Goal: Use online tool/utility: Use online tool/utility

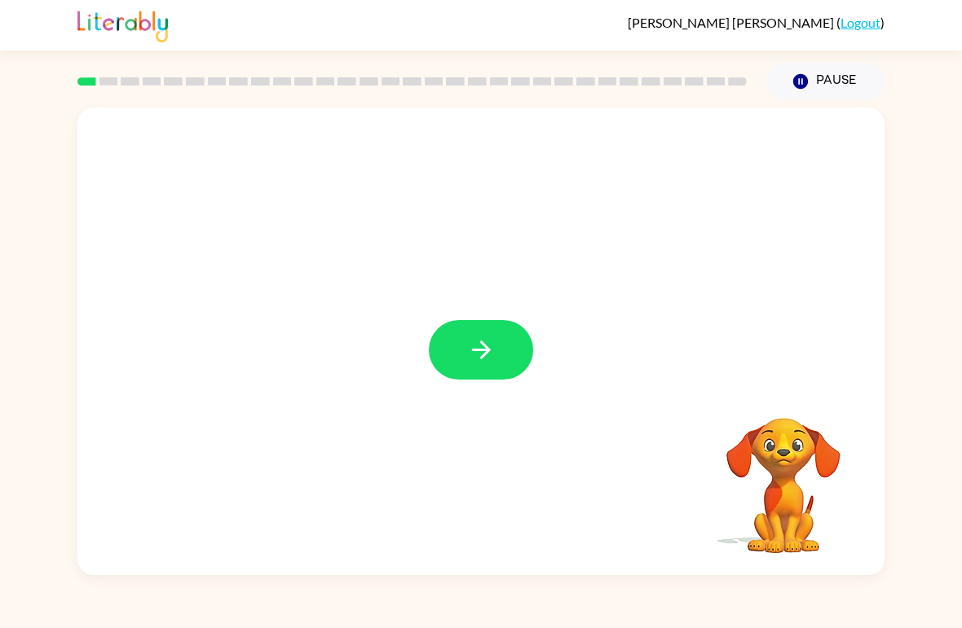
click at [467, 363] on icon "button" at bounding box center [481, 350] width 29 height 29
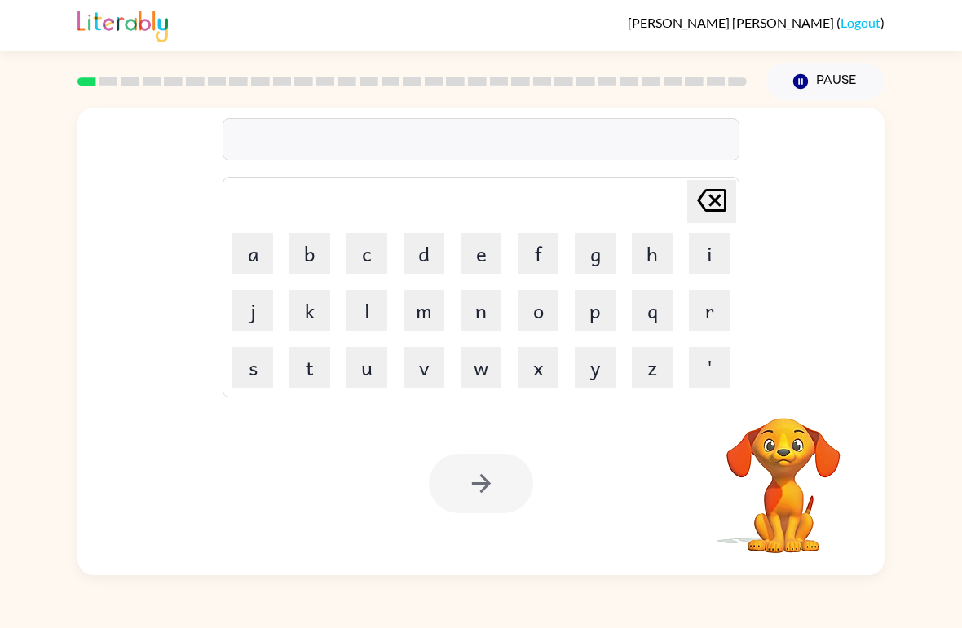
click at [763, 441] on video "Your browser must support playing .mp4 files to use Literably. Please try using…" at bounding box center [783, 474] width 163 height 163
click at [318, 255] on button "b" at bounding box center [309, 253] width 41 height 41
click at [549, 311] on button "o" at bounding box center [538, 310] width 41 height 41
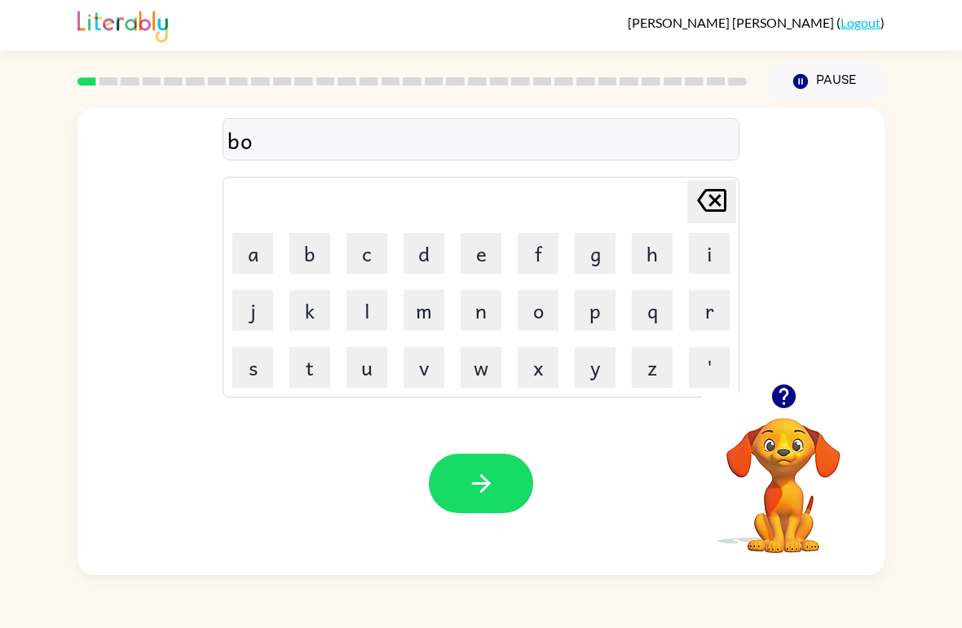
click at [260, 271] on button "a" at bounding box center [252, 253] width 41 height 41
click at [705, 308] on button "r" at bounding box center [709, 310] width 41 height 41
click at [435, 258] on button "d" at bounding box center [423, 253] width 41 height 41
click at [486, 261] on button "e" at bounding box center [480, 253] width 41 height 41
click at [696, 323] on button "r" at bounding box center [709, 310] width 41 height 41
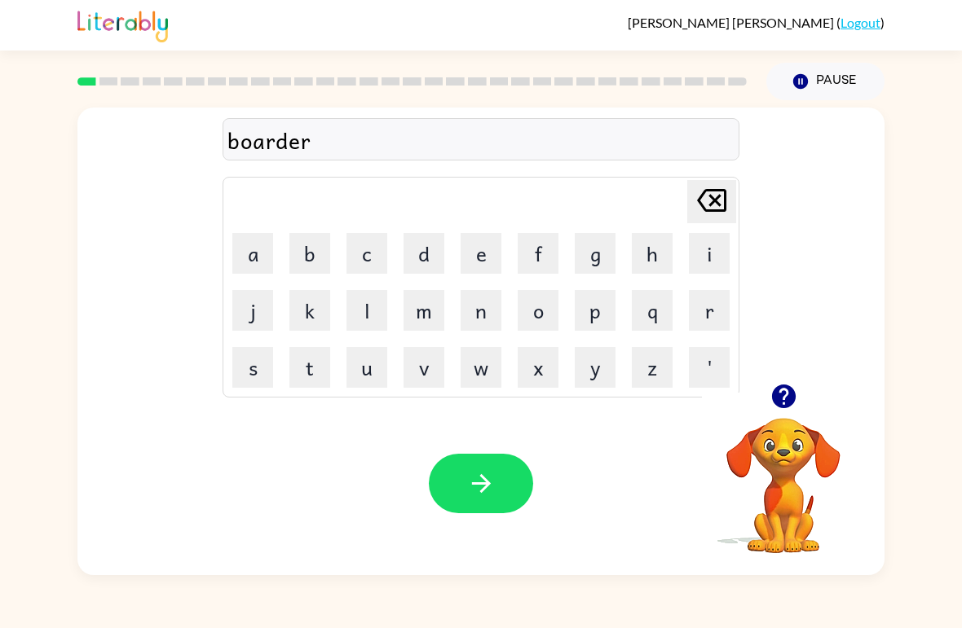
click at [438, 472] on button "button" at bounding box center [481, 483] width 104 height 59
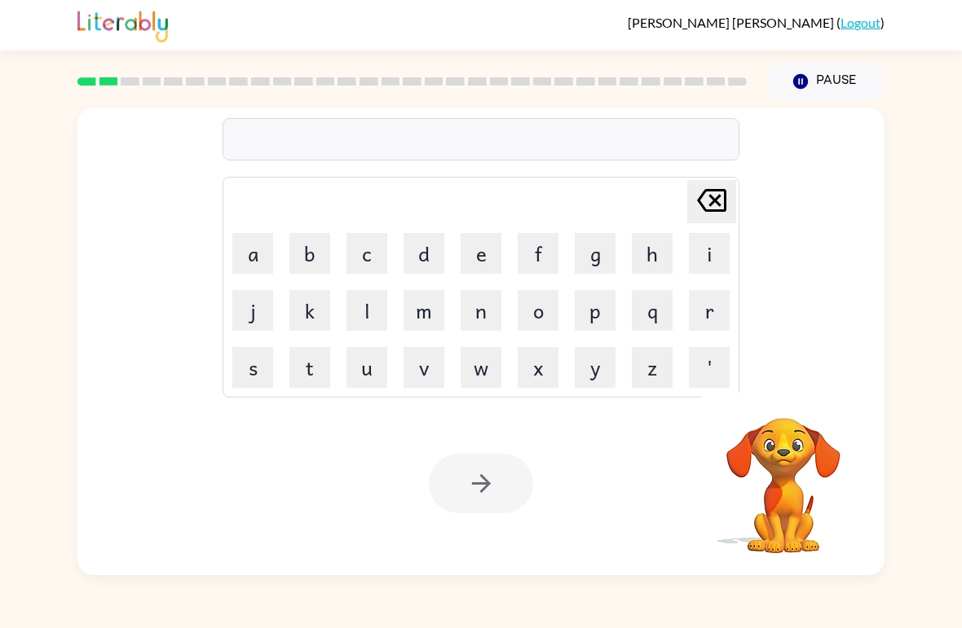
click at [496, 488] on div at bounding box center [481, 483] width 104 height 59
click at [778, 451] on video "Your browser must support playing .mp4 files to use Literably. Please try using…" at bounding box center [783, 474] width 163 height 163
click at [760, 484] on video "Your browser must support playing .mp4 files to use Literably. Please try using…" at bounding box center [783, 474] width 163 height 163
click at [760, 465] on video "Your browser must support playing .mp4 files to use Literably. Please try using…" at bounding box center [783, 474] width 163 height 163
click at [764, 457] on video "Your browser must support playing .mp4 files to use Literably. Please try using…" at bounding box center [783, 474] width 163 height 163
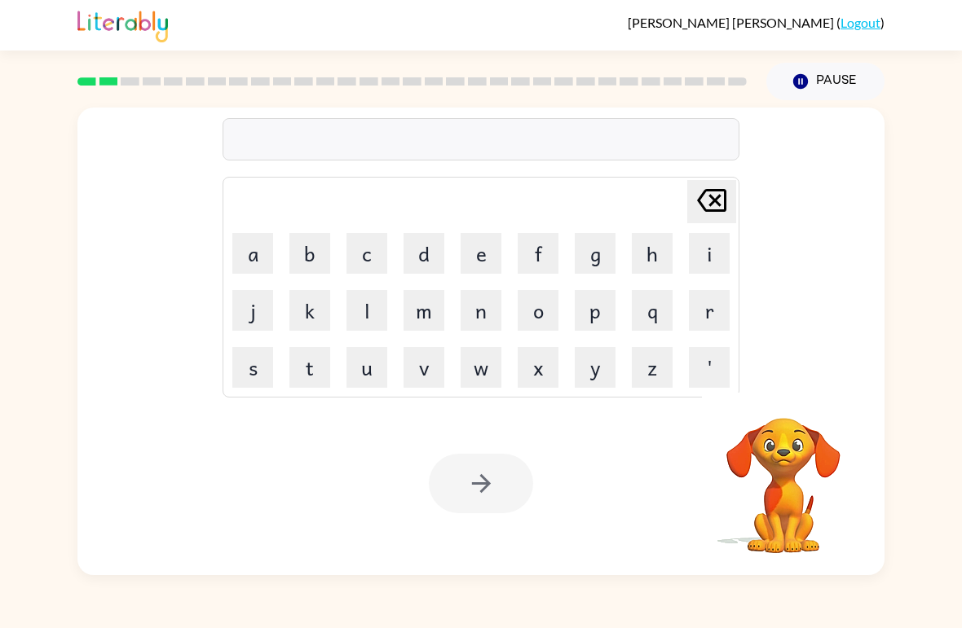
click at [751, 451] on video "Your browser must support playing .mp4 files to use Literably. Please try using…" at bounding box center [783, 474] width 163 height 163
click at [751, 469] on video "Your browser must support playing .mp4 files to use Literably. Please try using…" at bounding box center [783, 474] width 163 height 163
click at [751, 468] on video "Your browser must support playing .mp4 files to use Literably. Please try using…" at bounding box center [783, 474] width 163 height 163
click at [755, 463] on video "Your browser must support playing .mp4 files to use Literably. Please try using…" at bounding box center [783, 474] width 163 height 163
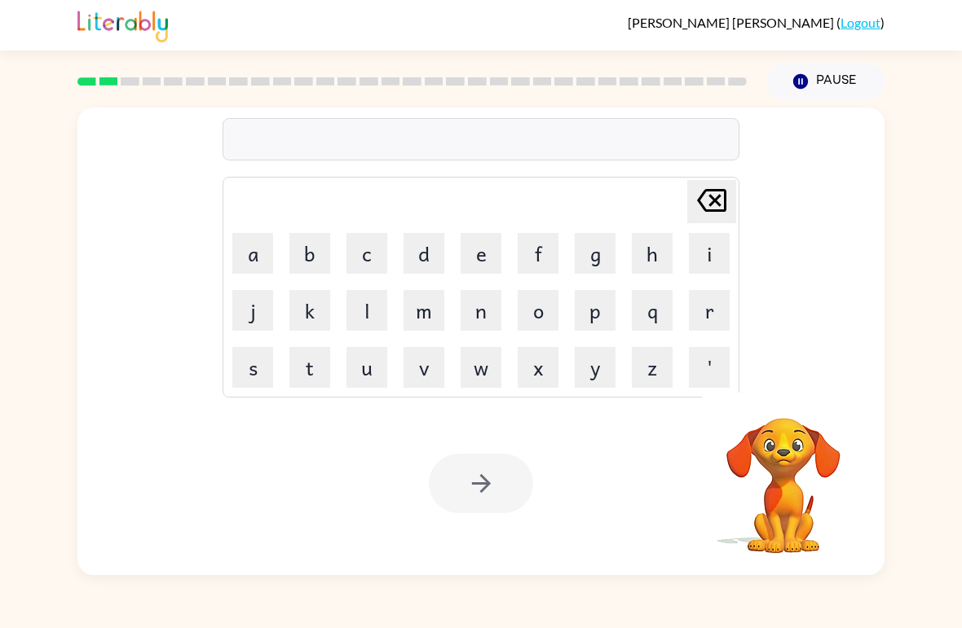
click at [755, 463] on video "Your browser must support playing .mp4 files to use Literably. Please try using…" at bounding box center [783, 474] width 163 height 163
click at [764, 465] on video "Your browser must support playing .mp4 files to use Literably. Please try using…" at bounding box center [783, 474] width 163 height 163
click at [769, 468] on video "Your browser must support playing .mp4 files to use Literably. Please try using…" at bounding box center [783, 474] width 163 height 163
click at [763, 465] on video "Your browser must support playing .mp4 files to use Literably. Please try using…" at bounding box center [783, 474] width 163 height 163
click at [767, 466] on video "Your browser must support playing .mp4 files to use Literably. Please try using…" at bounding box center [783, 474] width 163 height 163
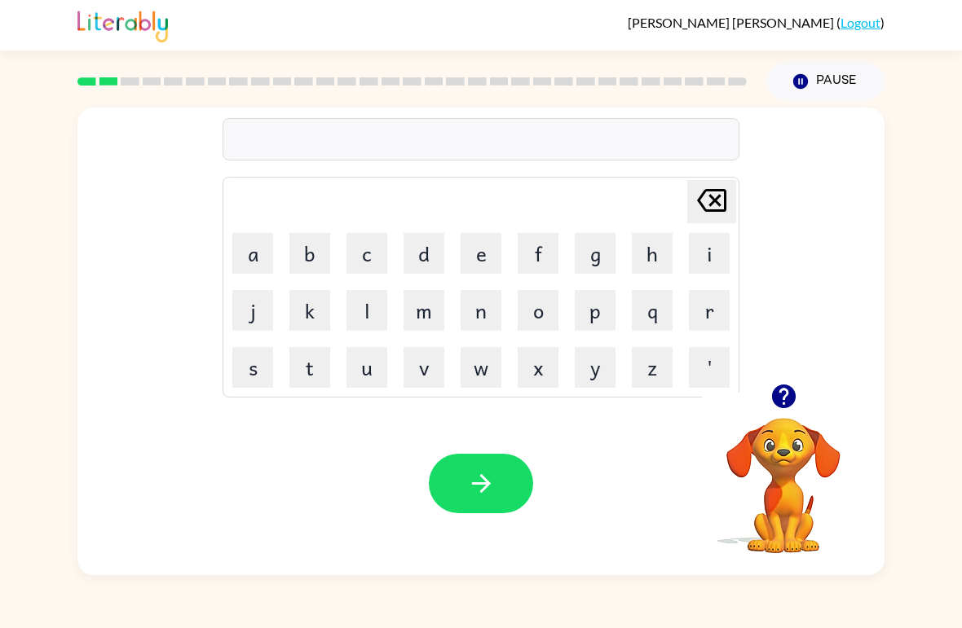
click at [780, 478] on video "Your browser must support playing .mp4 files to use Literably. Please try using…" at bounding box center [783, 474] width 163 height 163
click at [724, 459] on video "Your browser must support playing .mp4 files to use Literably. Please try using…" at bounding box center [783, 474] width 163 height 163
click at [802, 489] on video "Your browser must support playing .mp4 files to use Literably. Please try using…" at bounding box center [783, 474] width 163 height 163
click at [801, 488] on video "Your browser must support playing .mp4 files to use Literably. Please try using…" at bounding box center [783, 474] width 163 height 163
click at [783, 494] on video "Your browser must support playing .mp4 files to use Literably. Please try using…" at bounding box center [783, 474] width 163 height 163
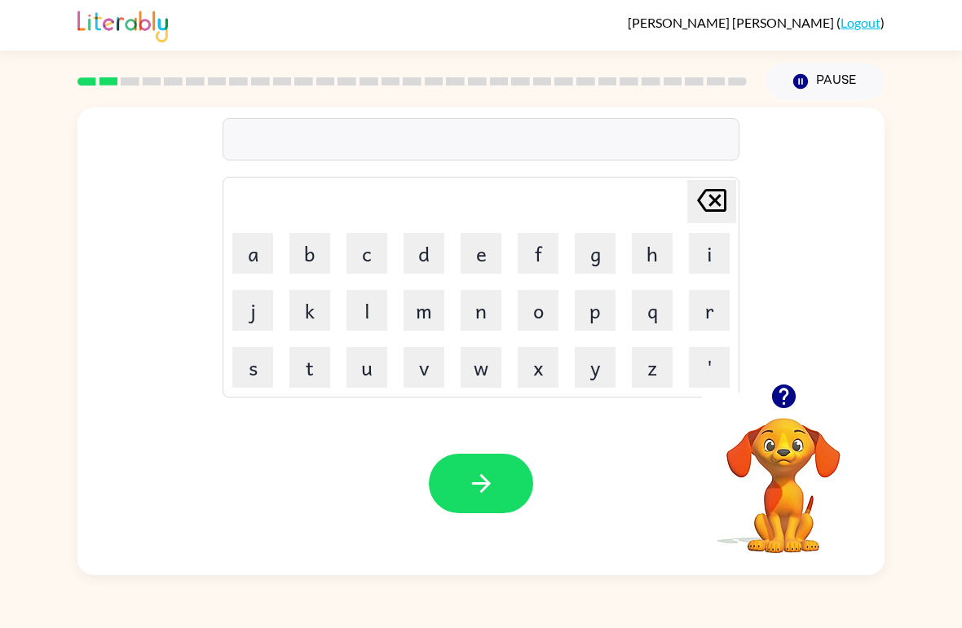
click at [783, 406] on icon "button" at bounding box center [783, 397] width 24 height 24
click at [705, 307] on button "r" at bounding box center [709, 310] width 41 height 41
click at [535, 307] on button "o" at bounding box center [538, 310] width 41 height 41
click at [368, 368] on button "u" at bounding box center [366, 367] width 41 height 41
click at [473, 301] on button "n" at bounding box center [480, 310] width 41 height 41
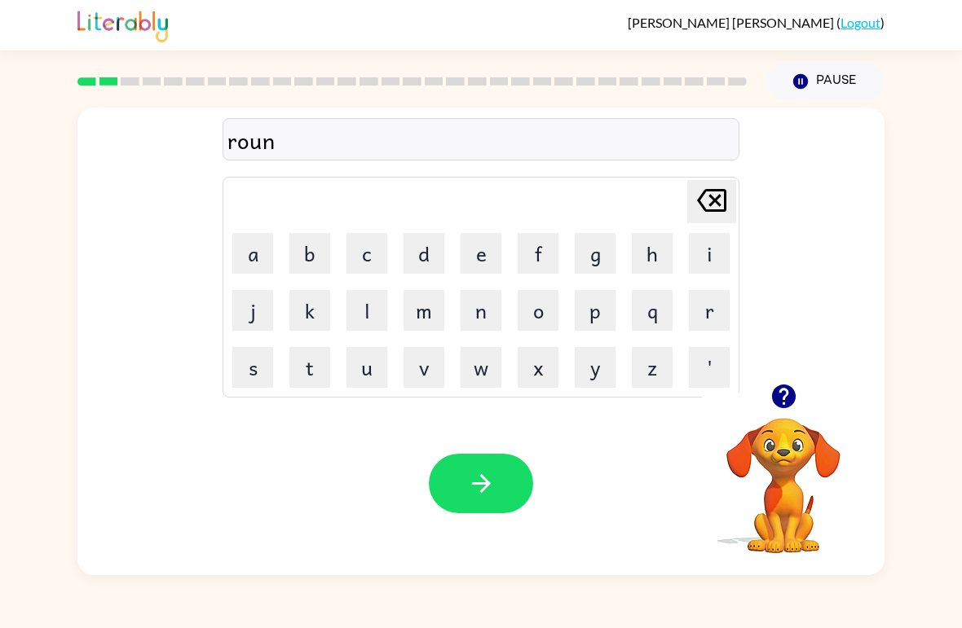
click at [428, 258] on button "d" at bounding box center [423, 253] width 41 height 41
click at [502, 469] on button "button" at bounding box center [481, 483] width 104 height 59
click at [236, 380] on button "s" at bounding box center [252, 367] width 41 height 41
click at [646, 241] on button "h" at bounding box center [652, 253] width 41 height 41
click at [495, 262] on button "e" at bounding box center [480, 253] width 41 height 41
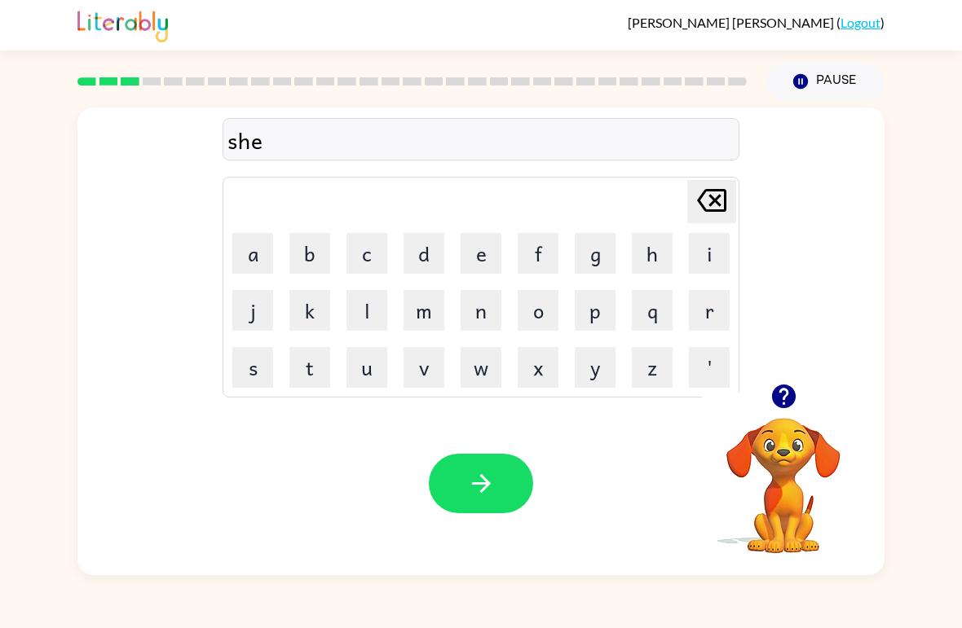
click at [494, 262] on button "e" at bounding box center [480, 253] width 41 height 41
click at [597, 315] on button "p" at bounding box center [595, 310] width 41 height 41
click at [478, 466] on button "button" at bounding box center [481, 483] width 104 height 59
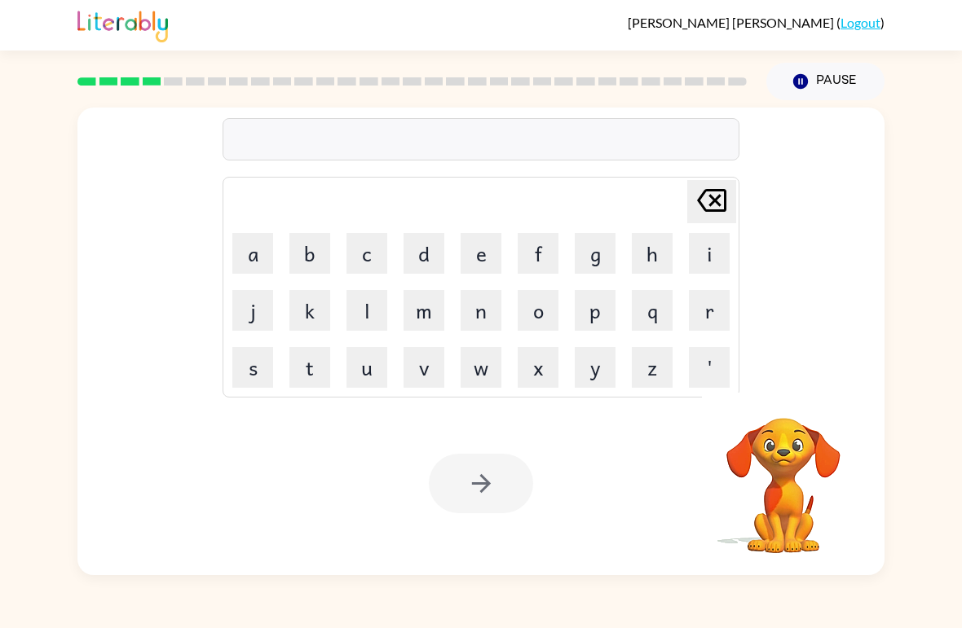
click at [311, 362] on button "t" at bounding box center [309, 367] width 41 height 41
click at [724, 318] on button "r" at bounding box center [709, 310] width 41 height 41
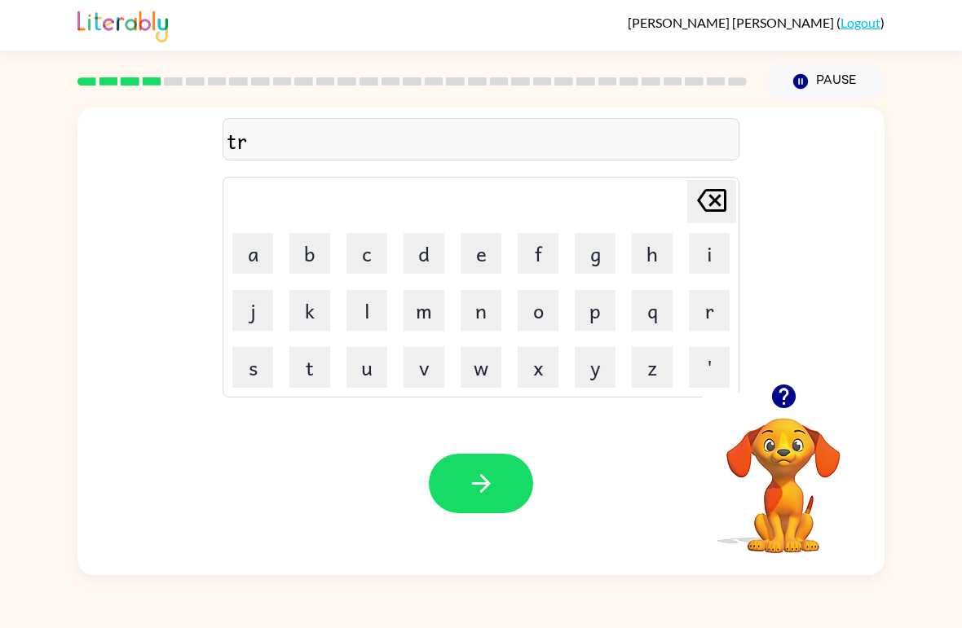
click at [240, 265] on button "a" at bounding box center [252, 253] width 41 height 41
click at [711, 245] on button "i" at bounding box center [709, 253] width 41 height 41
click at [485, 317] on button "n" at bounding box center [480, 310] width 41 height 41
click at [487, 471] on icon "button" at bounding box center [481, 483] width 29 height 29
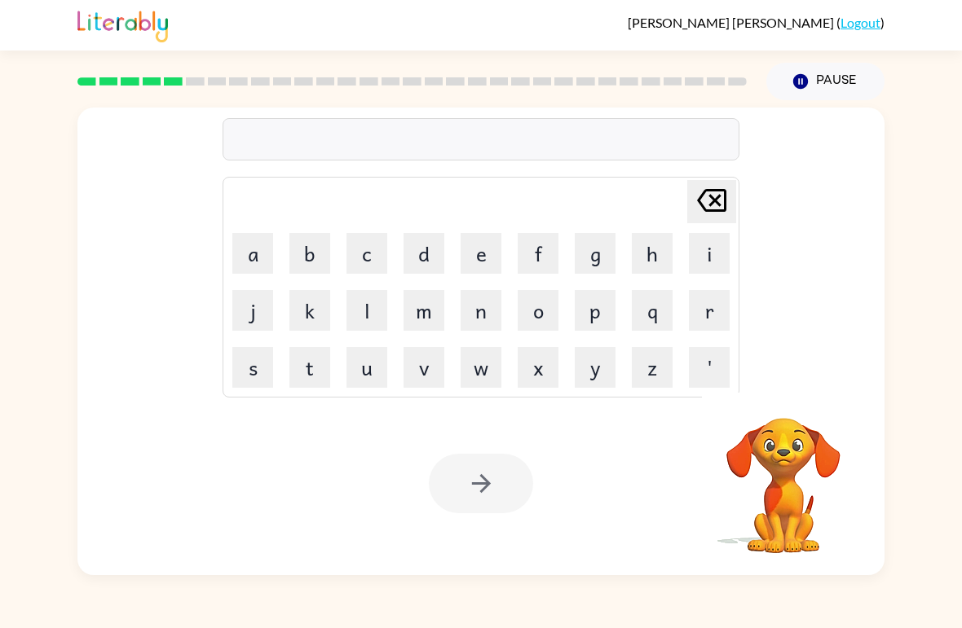
click at [417, 261] on button "d" at bounding box center [423, 253] width 41 height 41
click at [490, 249] on button "e" at bounding box center [480, 253] width 41 height 41
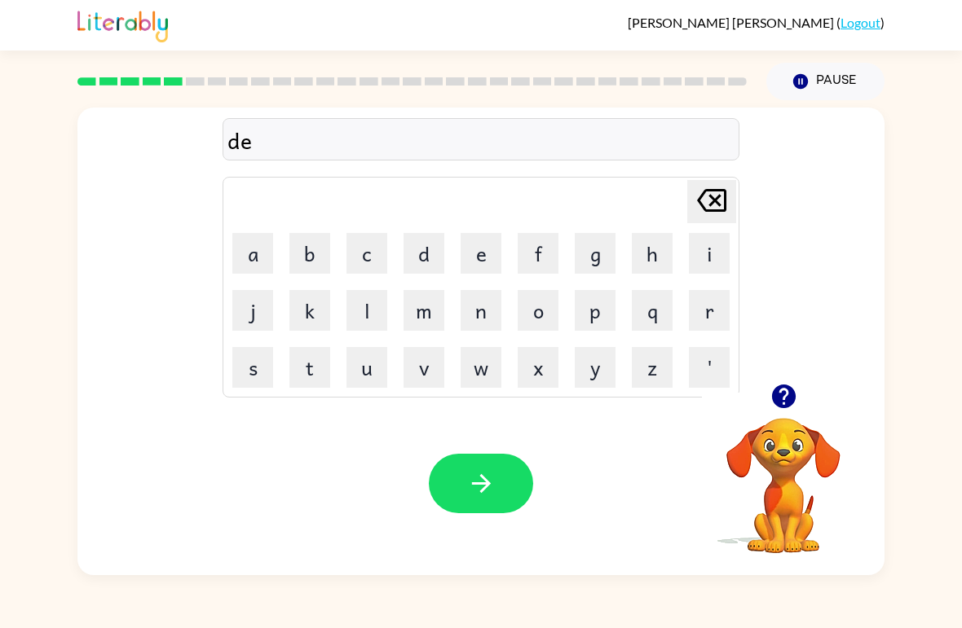
click at [545, 253] on button "f" at bounding box center [538, 253] width 41 height 41
click at [490, 241] on button "e" at bounding box center [480, 253] width 41 height 41
click at [478, 325] on button "n" at bounding box center [480, 310] width 41 height 41
click at [369, 244] on button "c" at bounding box center [366, 253] width 41 height 41
click at [460, 258] on button "e" at bounding box center [480, 253] width 41 height 41
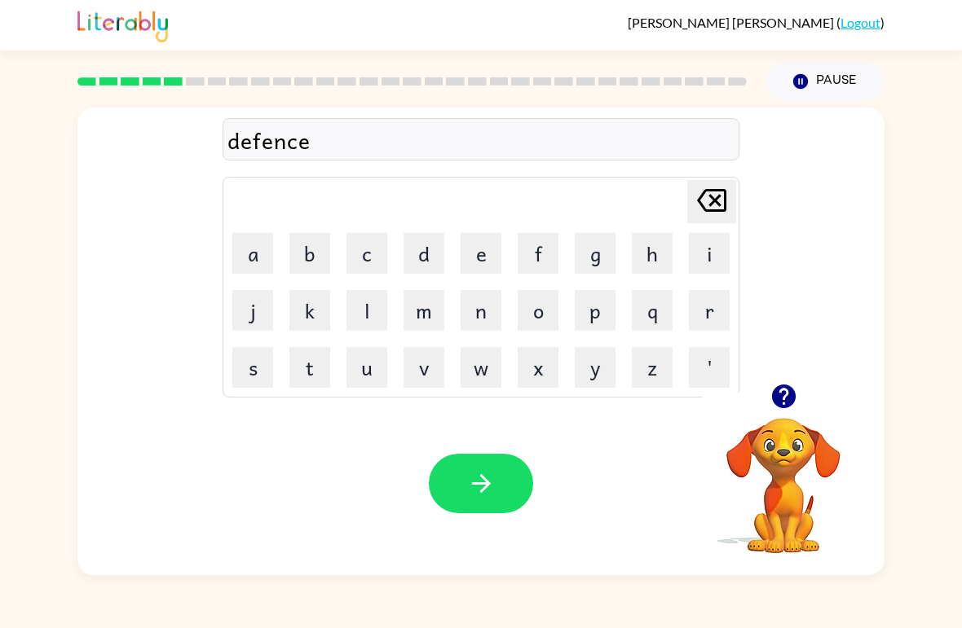
click at [417, 257] on button "d" at bounding box center [423, 253] width 41 height 41
click at [471, 456] on button "button" at bounding box center [481, 483] width 104 height 59
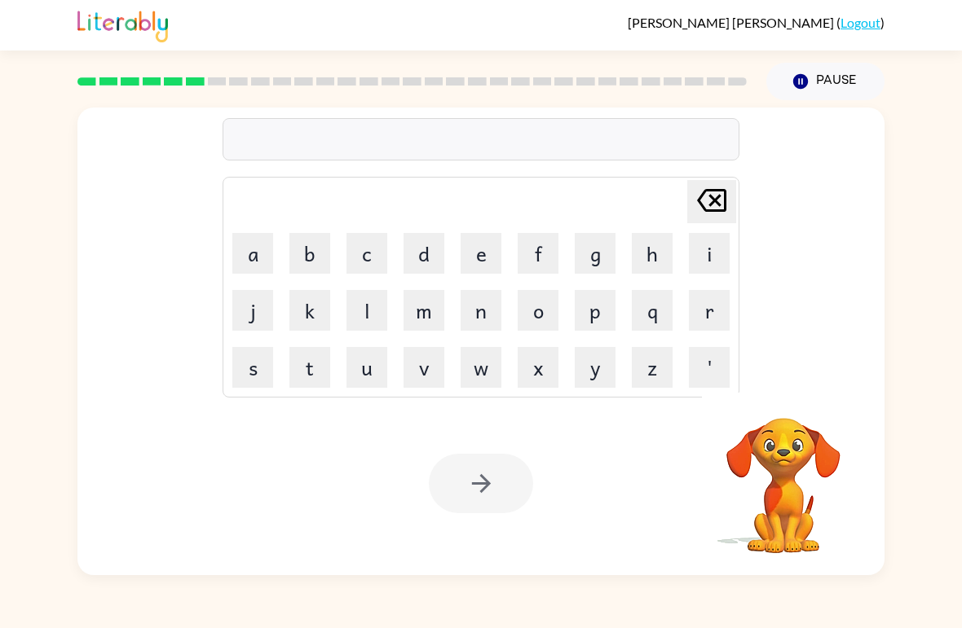
click at [421, 356] on button "v" at bounding box center [423, 367] width 41 height 41
click at [255, 251] on button "a" at bounding box center [252, 253] width 41 height 41
click at [374, 253] on button "c" at bounding box center [366, 253] width 41 height 41
click at [266, 250] on button "a" at bounding box center [252, 253] width 41 height 41
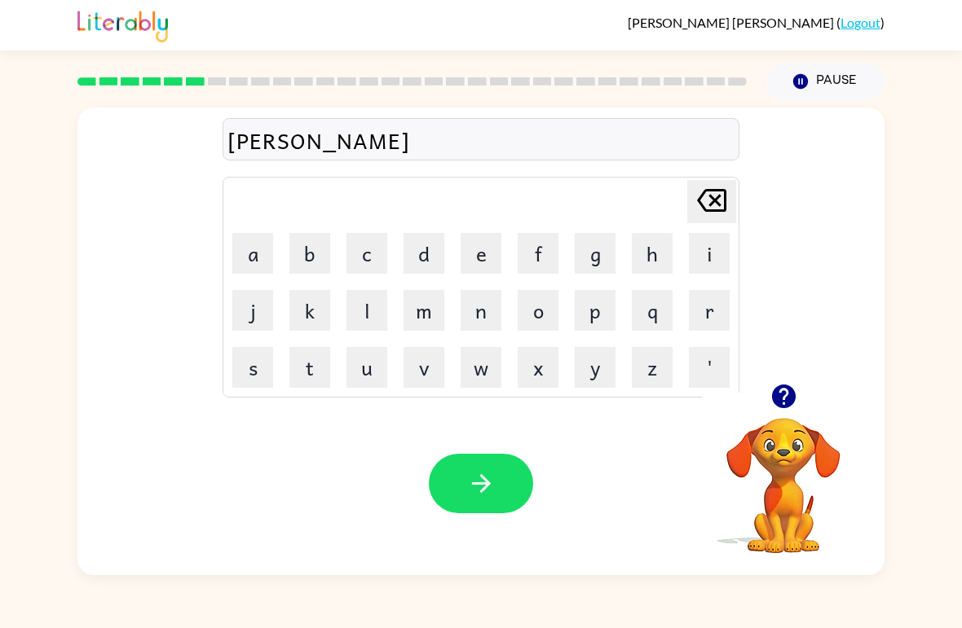
click at [711, 249] on button "i" at bounding box center [709, 253] width 41 height 41
click at [531, 302] on button "o" at bounding box center [538, 310] width 41 height 41
click at [481, 312] on button "n" at bounding box center [480, 310] width 41 height 41
click at [482, 468] on button "button" at bounding box center [481, 483] width 104 height 59
click at [584, 325] on button "p" at bounding box center [595, 310] width 41 height 41
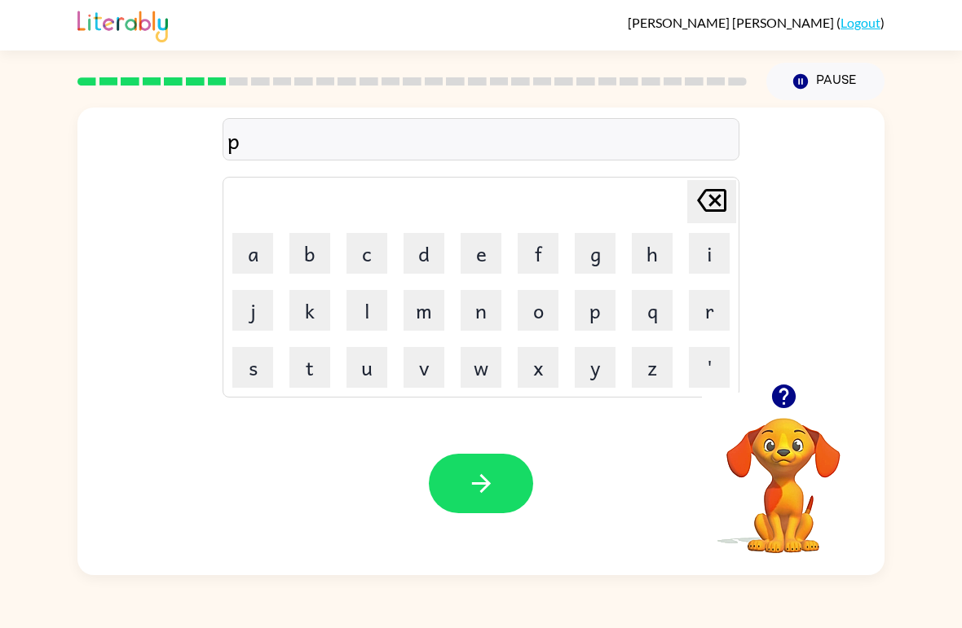
click at [714, 254] on button "i" at bounding box center [709, 253] width 41 height 41
click at [372, 305] on button "l" at bounding box center [366, 310] width 41 height 41
click at [371, 304] on button "l" at bounding box center [366, 310] width 41 height 41
click at [540, 301] on button "o" at bounding box center [538, 310] width 41 height 41
click at [464, 371] on button "w" at bounding box center [480, 367] width 41 height 41
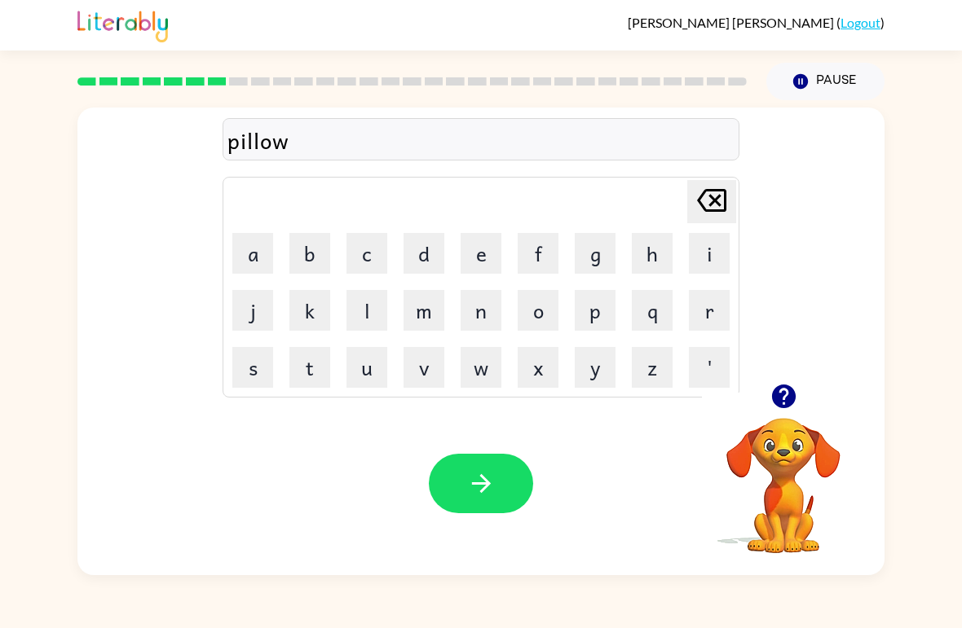
click at [448, 469] on button "button" at bounding box center [481, 483] width 104 height 59
click at [447, 469] on div at bounding box center [481, 483] width 104 height 59
click at [782, 388] on icon "button" at bounding box center [783, 397] width 24 height 24
click at [438, 313] on button "m" at bounding box center [423, 310] width 41 height 41
click at [720, 262] on button "i" at bounding box center [709, 253] width 41 height 41
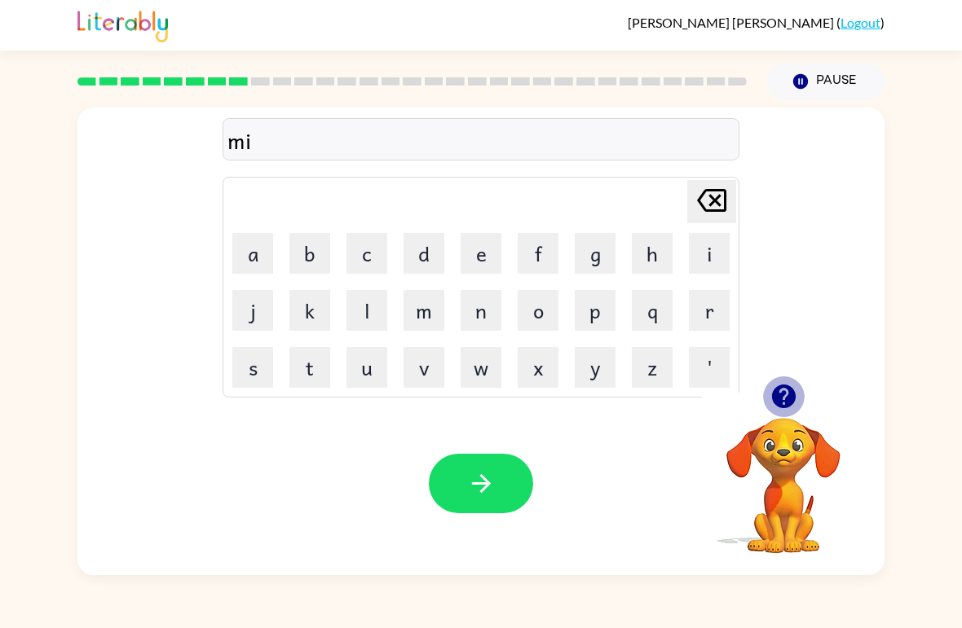
click at [780, 397] on icon "button" at bounding box center [783, 397] width 24 height 24
click at [711, 306] on button "r" at bounding box center [709, 310] width 41 height 41
click at [264, 247] on button "a" at bounding box center [252, 253] width 41 height 41
click at [376, 253] on button "c" at bounding box center [366, 253] width 41 height 41
click at [366, 311] on button "l" at bounding box center [366, 310] width 41 height 41
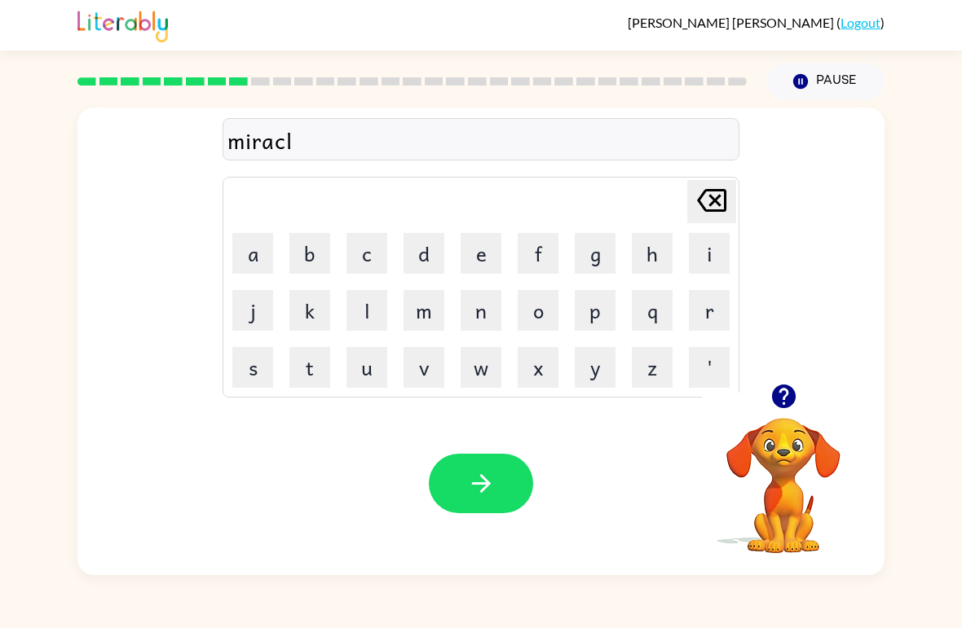
click at [488, 249] on button "e" at bounding box center [480, 253] width 41 height 41
click at [482, 465] on button "button" at bounding box center [481, 483] width 104 height 59
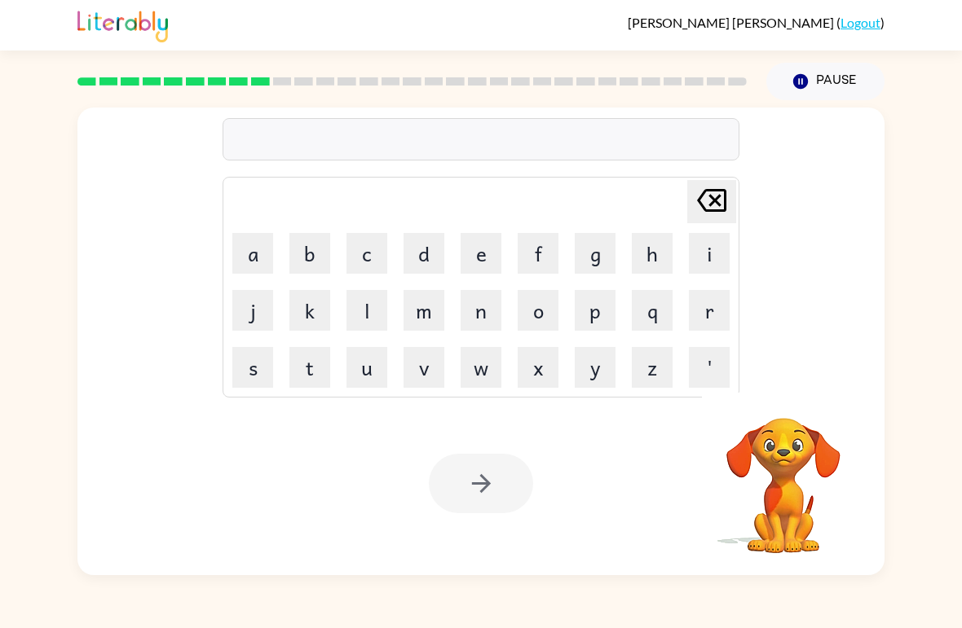
click at [421, 305] on button "m" at bounding box center [423, 310] width 41 height 41
click at [705, 261] on button "i" at bounding box center [709, 253] width 41 height 41
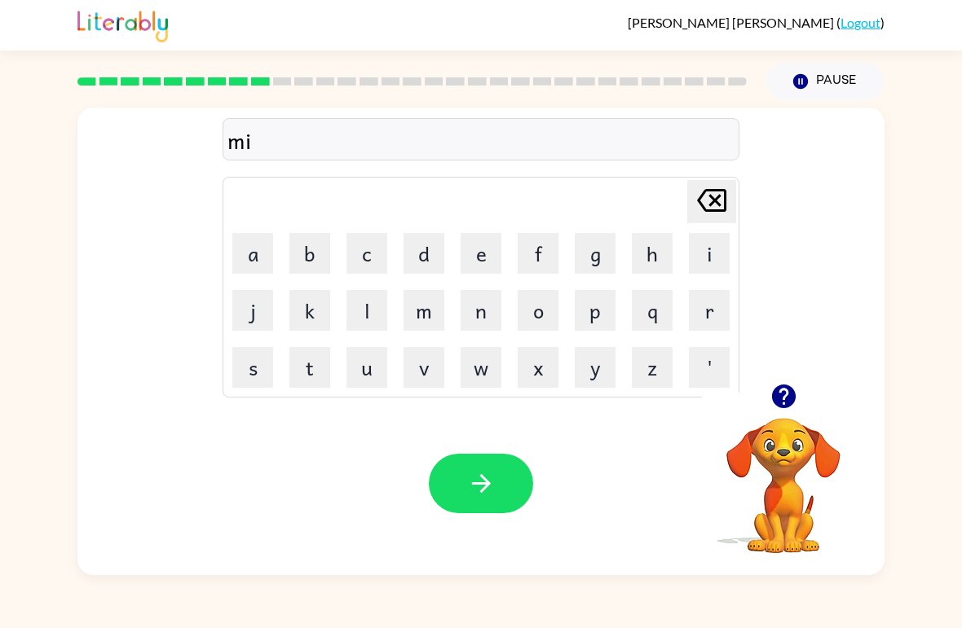
click at [414, 257] on button "d" at bounding box center [423, 253] width 41 height 41
click at [431, 311] on button "m" at bounding box center [423, 310] width 41 height 41
click at [788, 394] on icon "button" at bounding box center [783, 397] width 24 height 24
click at [534, 315] on button "o" at bounding box center [538, 310] width 41 height 41
click at [709, 310] on button "r" at bounding box center [709, 310] width 41 height 41
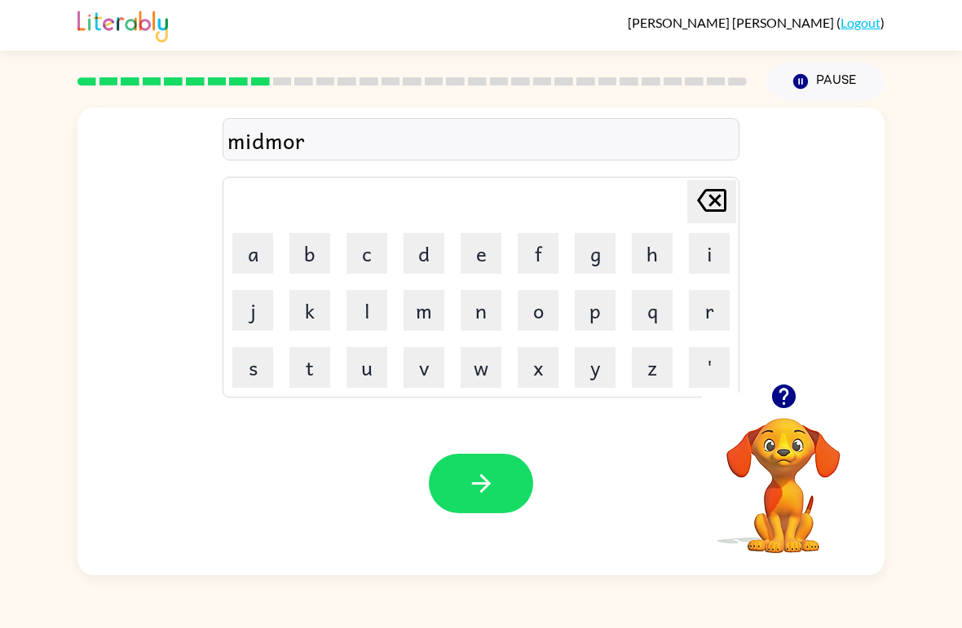
click at [790, 394] on icon "button" at bounding box center [783, 397] width 24 height 24
click at [491, 306] on button "n" at bounding box center [480, 310] width 41 height 41
click at [706, 259] on button "i" at bounding box center [709, 253] width 41 height 41
click at [489, 300] on button "n" at bounding box center [480, 310] width 41 height 41
click at [593, 255] on button "g" at bounding box center [595, 253] width 41 height 41
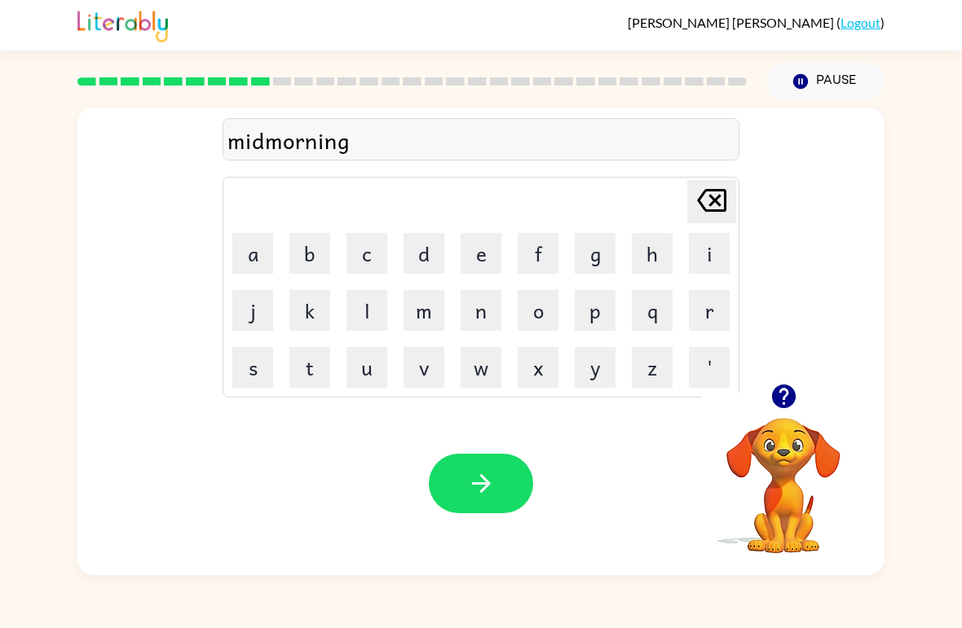
click at [486, 497] on icon "button" at bounding box center [481, 483] width 29 height 29
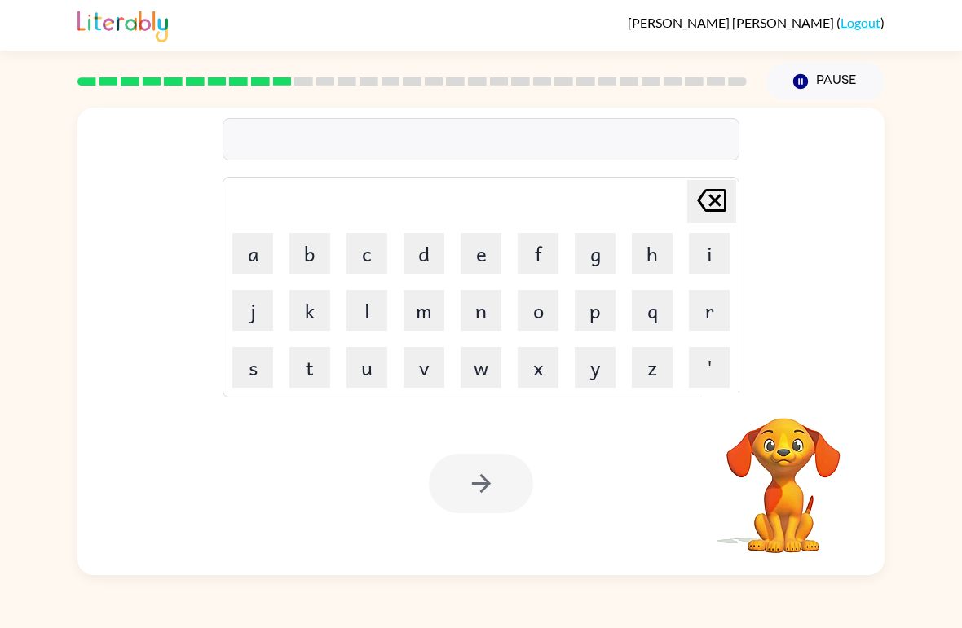
click at [423, 271] on button "d" at bounding box center [423, 253] width 41 height 41
click at [694, 244] on button "i" at bounding box center [709, 253] width 41 height 41
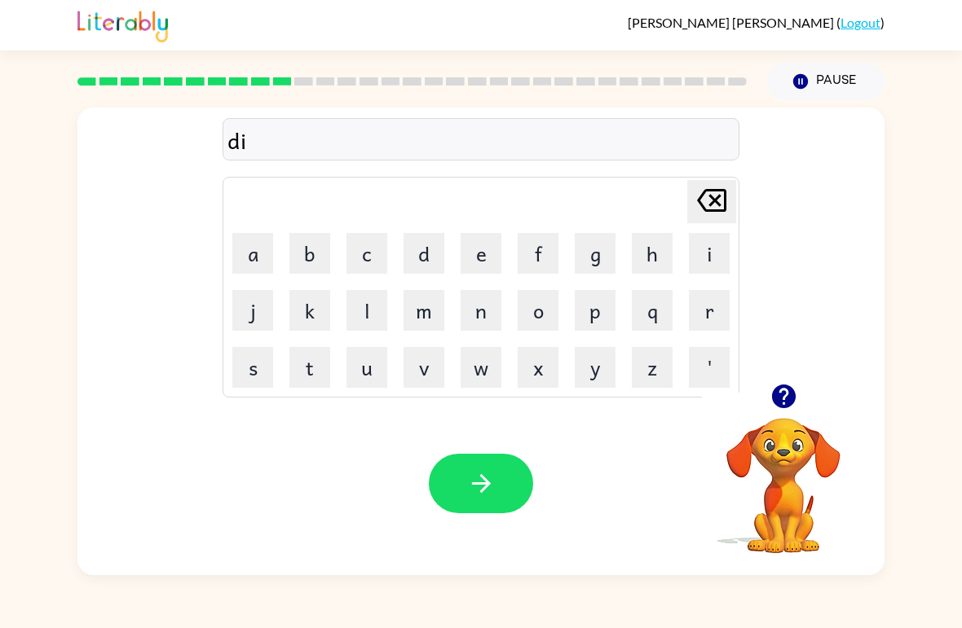
click at [244, 371] on button "s" at bounding box center [252, 367] width 41 height 41
click at [319, 366] on button "t" at bounding box center [309, 367] width 41 height 41
click at [724, 308] on button "r" at bounding box center [709, 310] width 41 height 41
click at [368, 358] on button "u" at bounding box center [366, 367] width 41 height 41
click at [262, 357] on button "s" at bounding box center [252, 367] width 41 height 41
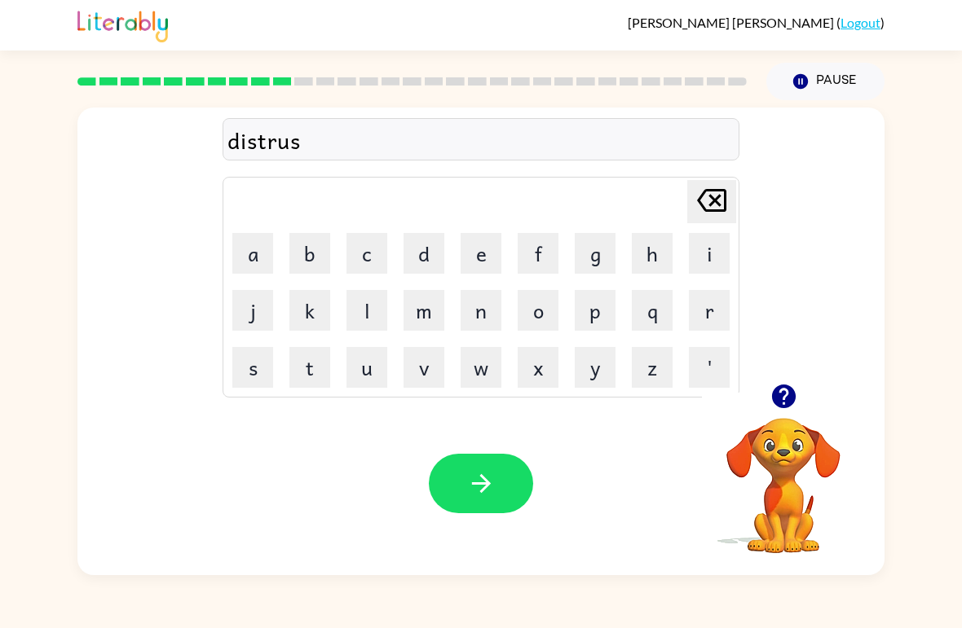
click at [312, 371] on button "t" at bounding box center [309, 367] width 41 height 41
click at [509, 487] on button "button" at bounding box center [481, 483] width 104 height 59
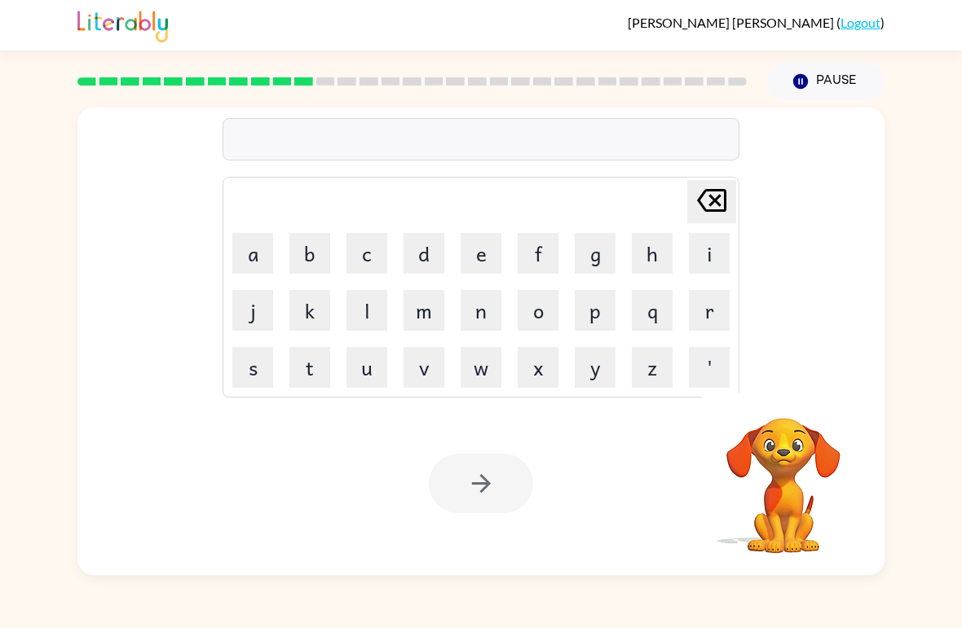
click at [696, 319] on button "r" at bounding box center [709, 310] width 41 height 41
click at [549, 321] on button "o" at bounding box center [538, 310] width 41 height 41
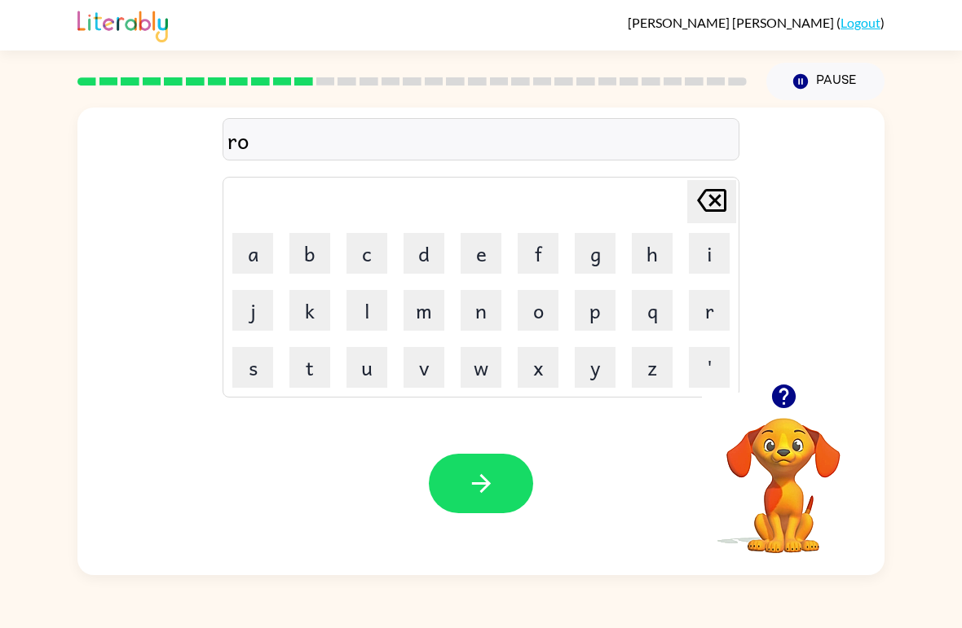
click at [260, 259] on button "a" at bounding box center [252, 253] width 41 height 41
click at [417, 259] on button "d" at bounding box center [423, 253] width 41 height 41
click at [478, 473] on icon "button" at bounding box center [481, 483] width 29 height 29
click at [785, 399] on icon "button" at bounding box center [783, 396] width 29 height 29
click at [368, 367] on button "u" at bounding box center [366, 367] width 41 height 41
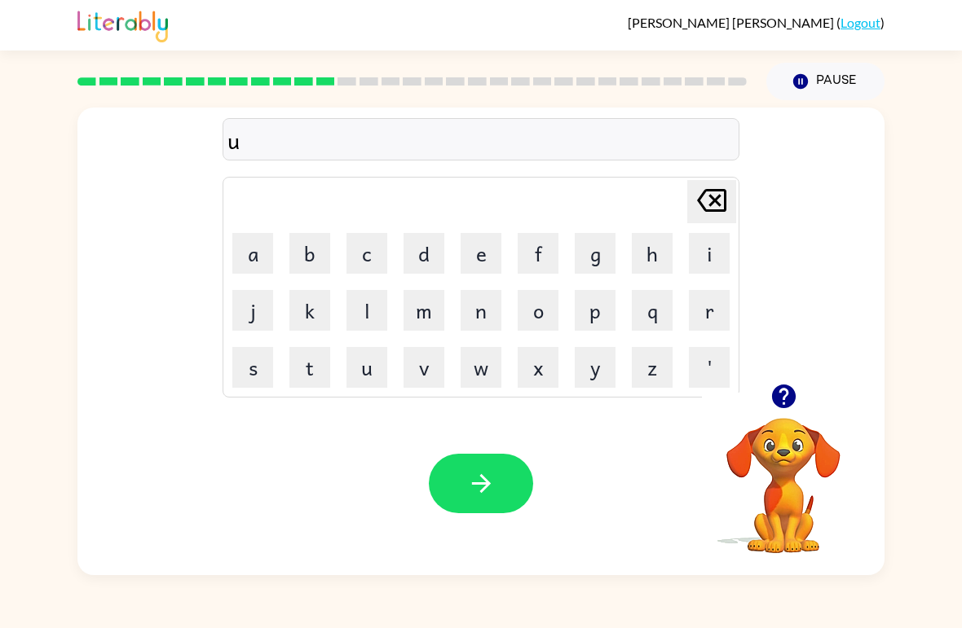
click at [595, 295] on button "p" at bounding box center [595, 310] width 41 height 41
click at [608, 249] on button "g" at bounding box center [595, 253] width 41 height 41
click at [724, 317] on button "r" at bounding box center [709, 310] width 41 height 41
click at [245, 264] on button "a" at bounding box center [252, 253] width 41 height 41
click at [431, 255] on button "d" at bounding box center [423, 253] width 41 height 41
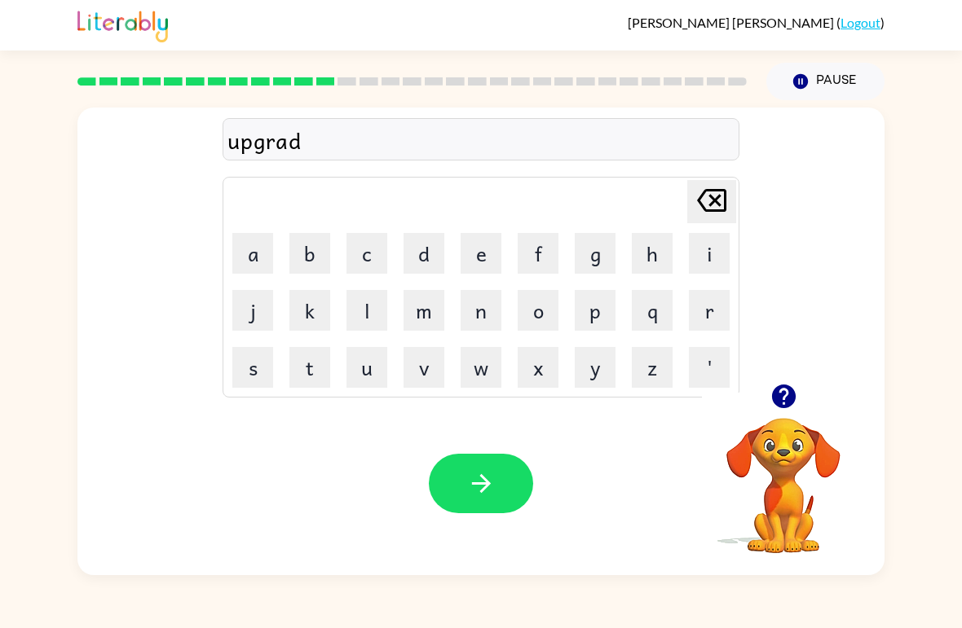
click at [491, 259] on button "e" at bounding box center [480, 253] width 41 height 41
click at [469, 465] on button "button" at bounding box center [481, 483] width 104 height 59
click at [597, 295] on button "p" at bounding box center [595, 310] width 41 height 41
click at [703, 198] on icon "[PERSON_NAME] last character input" at bounding box center [711, 200] width 39 height 39
click at [315, 239] on button "b" at bounding box center [309, 253] width 41 height 41
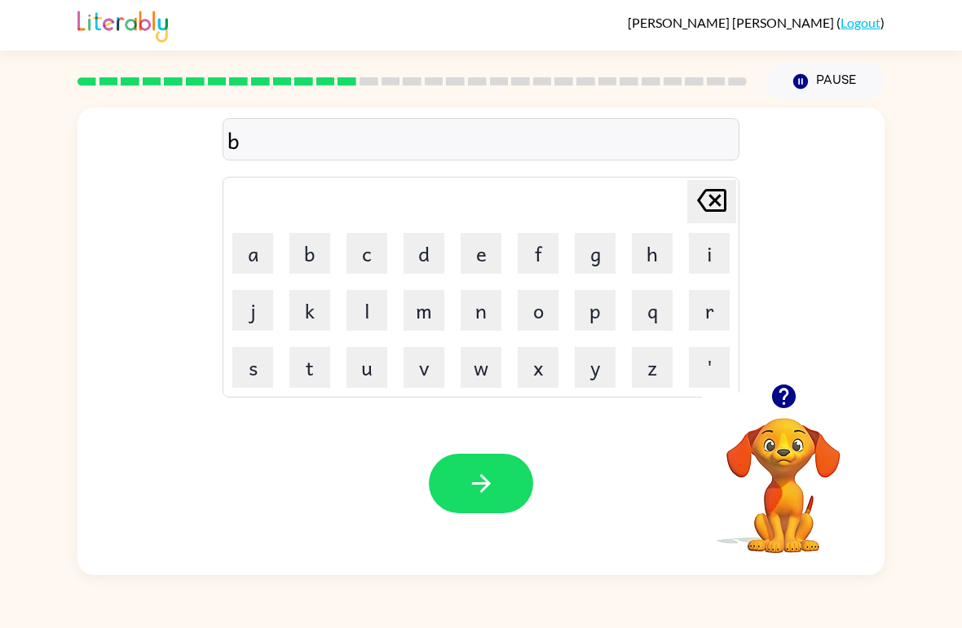
click at [795, 392] on icon "button" at bounding box center [783, 396] width 29 height 29
click at [249, 255] on button "a" at bounding box center [252, 253] width 41 height 41
click at [311, 366] on button "t" at bounding box center [309, 367] width 41 height 41
click at [660, 244] on button "h" at bounding box center [652, 253] width 41 height 41
click at [491, 293] on button "n" at bounding box center [480, 310] width 41 height 41
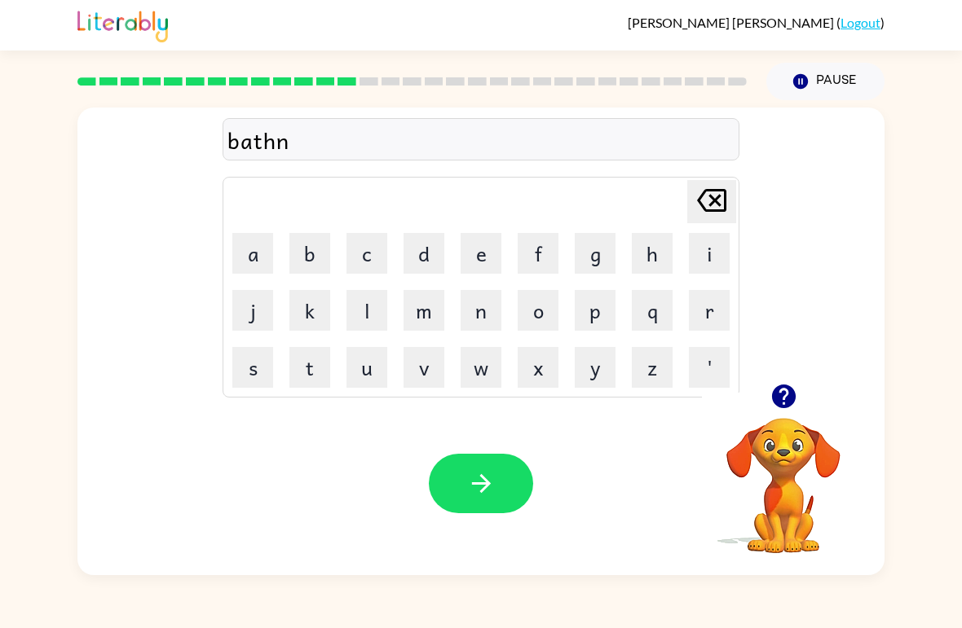
click at [487, 253] on button "e" at bounding box center [480, 253] width 41 height 41
click at [241, 365] on button "s" at bounding box center [252, 367] width 41 height 41
click at [477, 468] on button "button" at bounding box center [481, 483] width 104 height 59
click at [792, 398] on icon "button" at bounding box center [783, 397] width 24 height 24
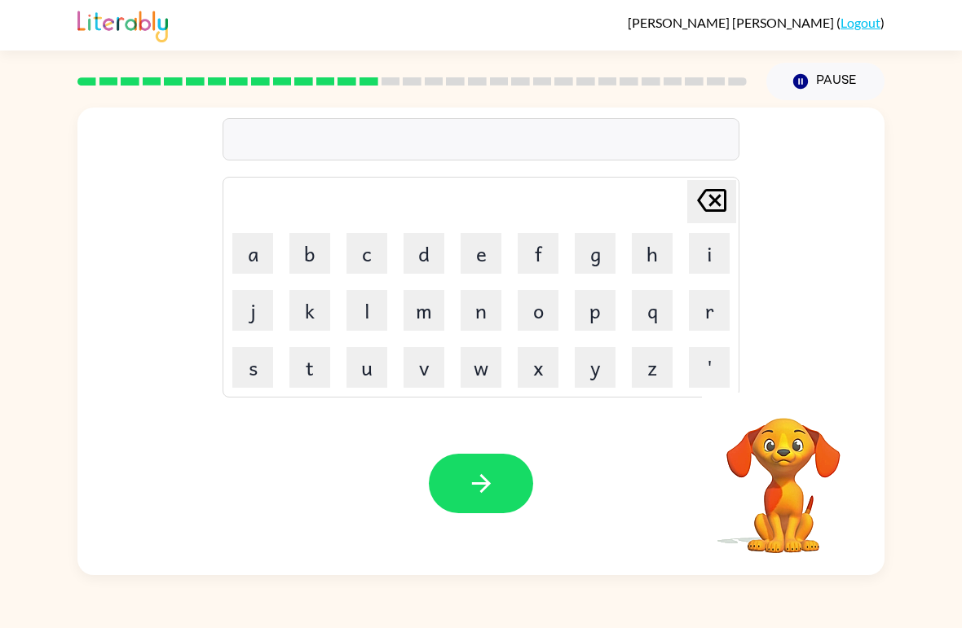
click at [317, 255] on button "b" at bounding box center [309, 253] width 41 height 41
click at [548, 318] on button "o" at bounding box center [538, 310] width 41 height 41
click at [786, 403] on icon "button" at bounding box center [783, 397] width 24 height 24
click at [471, 309] on button "n" at bounding box center [480, 310] width 41 height 41
click at [786, 397] on icon "button" at bounding box center [783, 397] width 24 height 24
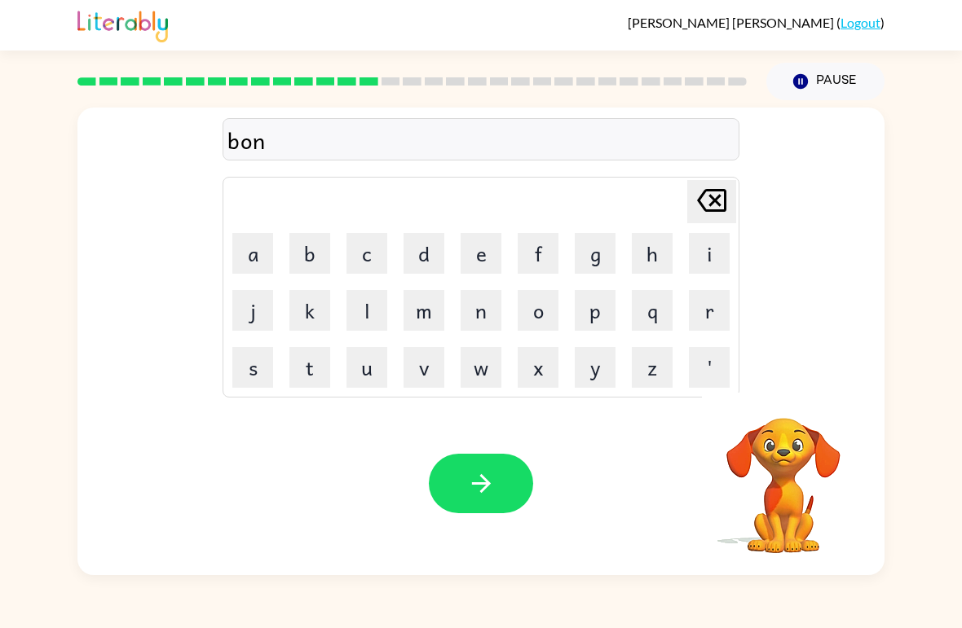
click at [374, 364] on button "u" at bounding box center [366, 367] width 41 height 41
click at [270, 360] on button "s" at bounding box center [252, 367] width 41 height 41
click at [502, 459] on button "button" at bounding box center [481, 483] width 104 height 59
click at [249, 358] on button "s" at bounding box center [252, 367] width 41 height 41
click at [496, 369] on button "w" at bounding box center [480, 367] width 41 height 41
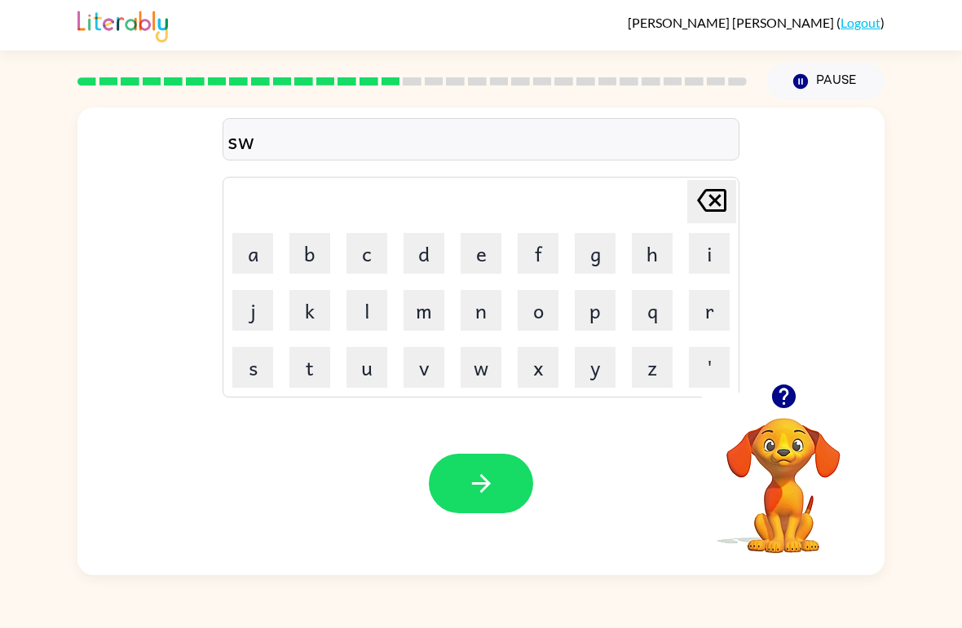
click at [546, 305] on button "o" at bounding box center [538, 310] width 41 height 41
click at [704, 311] on button "r" at bounding box center [709, 310] width 41 height 41
click at [416, 311] on button "m" at bounding box center [423, 310] width 41 height 41
click at [487, 491] on icon "button" at bounding box center [481, 483] width 29 height 29
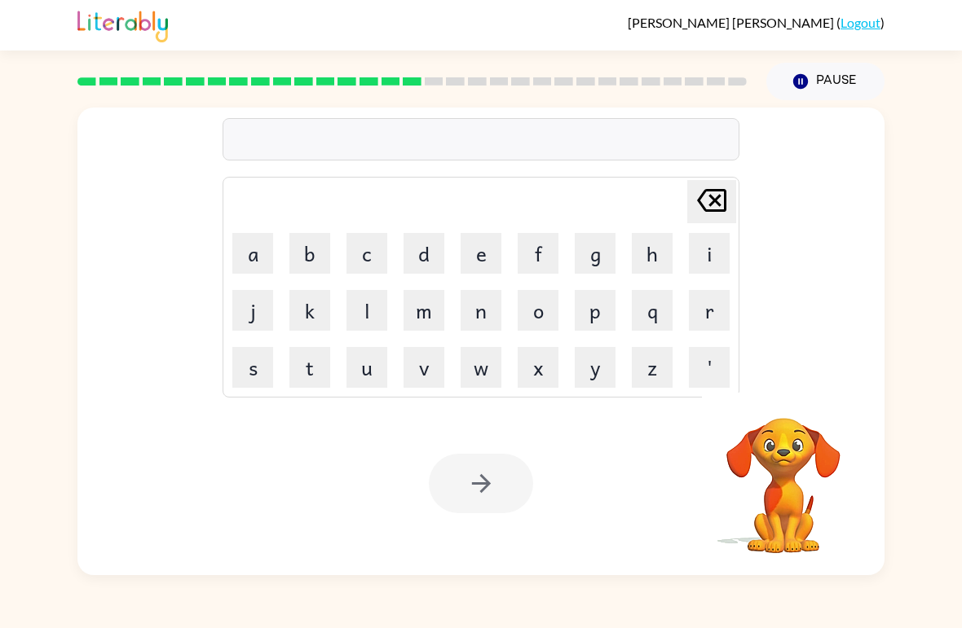
click at [706, 313] on button "r" at bounding box center [709, 310] width 41 height 41
click at [263, 249] on button "a" at bounding box center [252, 253] width 41 height 41
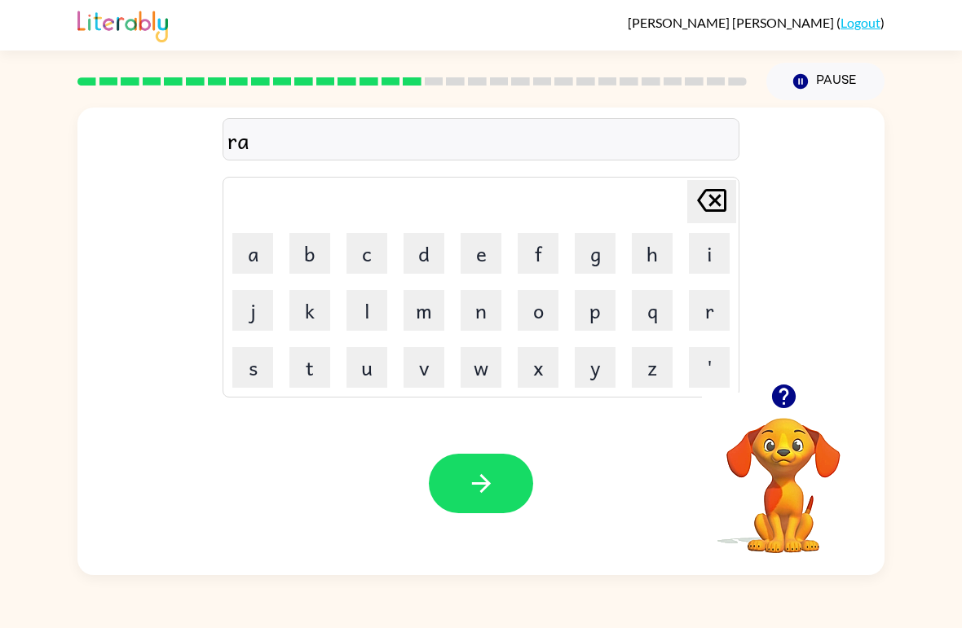
click at [418, 311] on button "m" at bounding box center [423, 310] width 41 height 41
click at [417, 310] on button "m" at bounding box center [423, 310] width 41 height 41
click at [414, 312] on button "m" at bounding box center [423, 310] width 41 height 41
click at [497, 467] on button "button" at bounding box center [481, 483] width 104 height 59
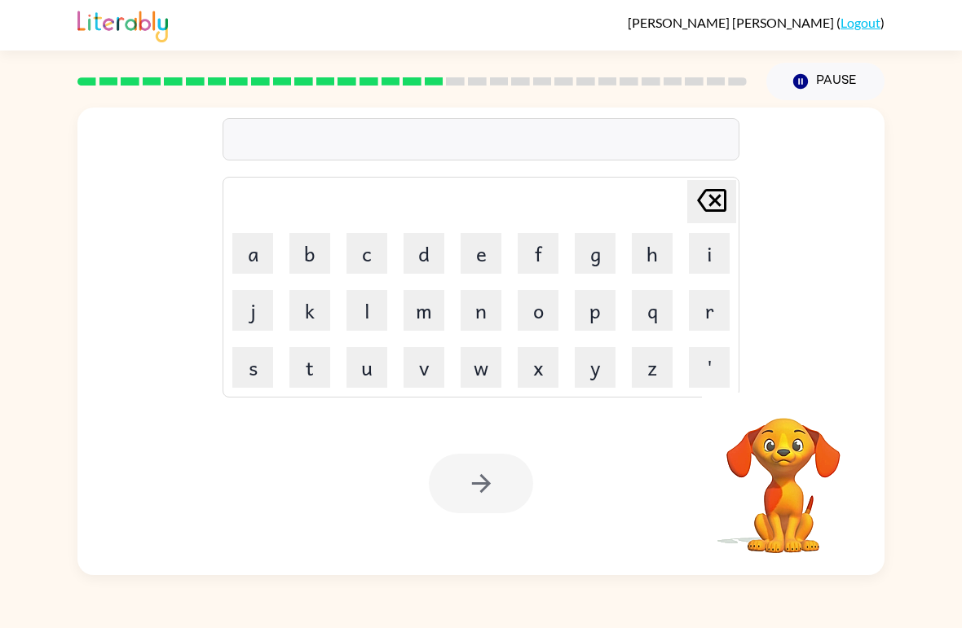
click at [431, 243] on button "d" at bounding box center [423, 253] width 41 height 41
click at [777, 398] on icon "button" at bounding box center [783, 397] width 24 height 24
click at [720, 310] on button "r" at bounding box center [709, 310] width 41 height 41
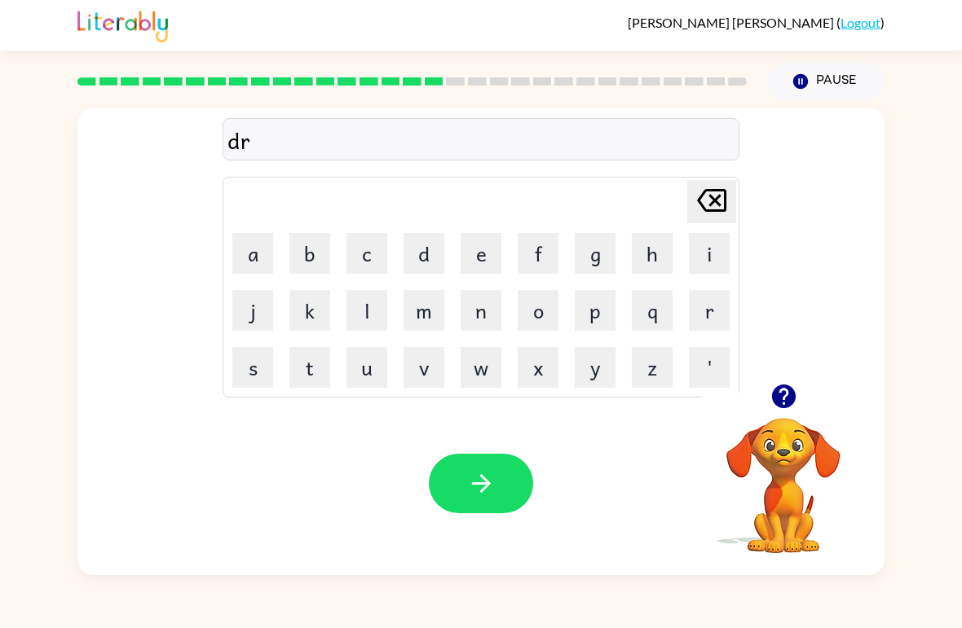
click at [791, 391] on icon "button" at bounding box center [783, 397] width 24 height 24
click at [478, 256] on button "e" at bounding box center [480, 253] width 41 height 41
click at [259, 257] on button "a" at bounding box center [252, 253] width 41 height 41
click at [441, 294] on button "m" at bounding box center [423, 310] width 41 height 41
click at [720, 243] on button "i" at bounding box center [709, 253] width 41 height 41
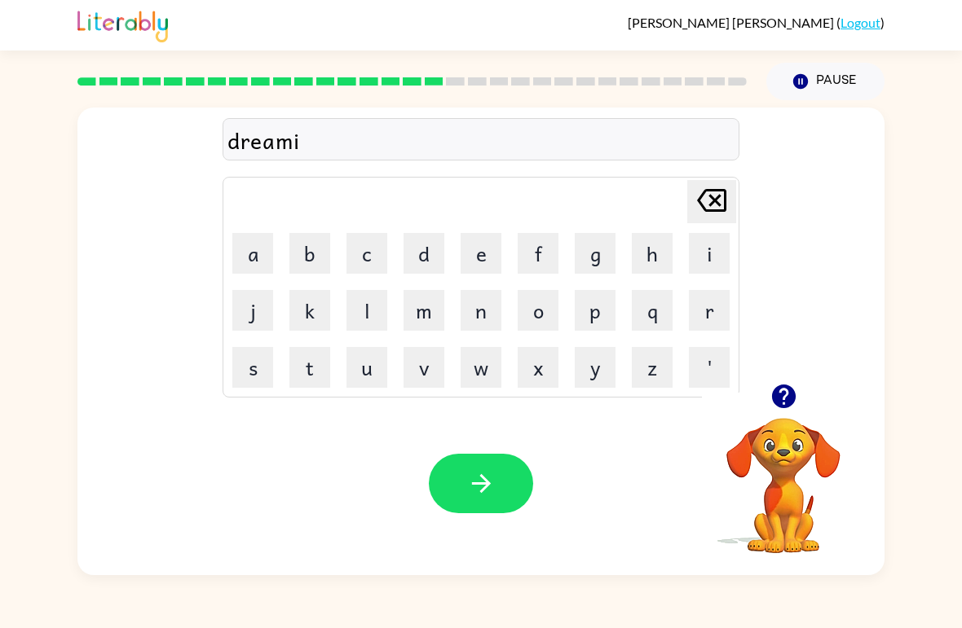
click at [781, 394] on icon "button" at bounding box center [783, 397] width 24 height 24
click at [529, 321] on button "o" at bounding box center [538, 310] width 41 height 41
click at [723, 197] on icon "[PERSON_NAME] last character input" at bounding box center [711, 200] width 39 height 39
click at [488, 298] on button "n" at bounding box center [480, 310] width 41 height 41
click at [789, 393] on icon "button" at bounding box center [783, 397] width 24 height 24
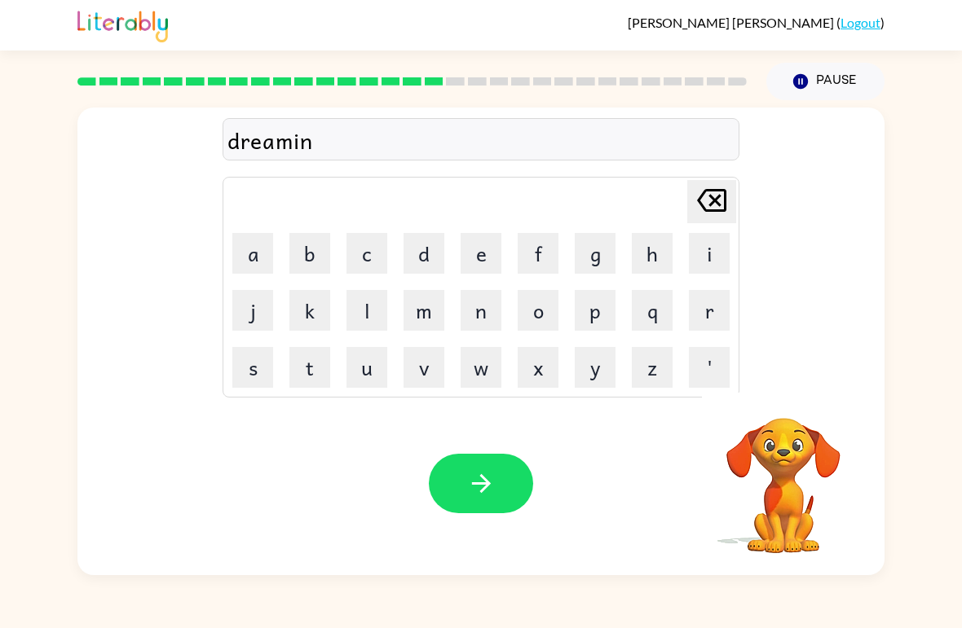
click at [610, 252] on button "g" at bounding box center [595, 253] width 41 height 41
click at [477, 512] on button "button" at bounding box center [481, 483] width 104 height 59
click at [523, 442] on div "Your browser must support playing .mp4 files to use Literably. Please try using…" at bounding box center [480, 483] width 807 height 183
click at [766, 345] on div "[PERSON_NAME] last character input a b c d e f g h i j k l m n o p q r s t u v …" at bounding box center [480, 246] width 807 height 276
click at [711, 306] on button "r" at bounding box center [709, 310] width 41 height 41
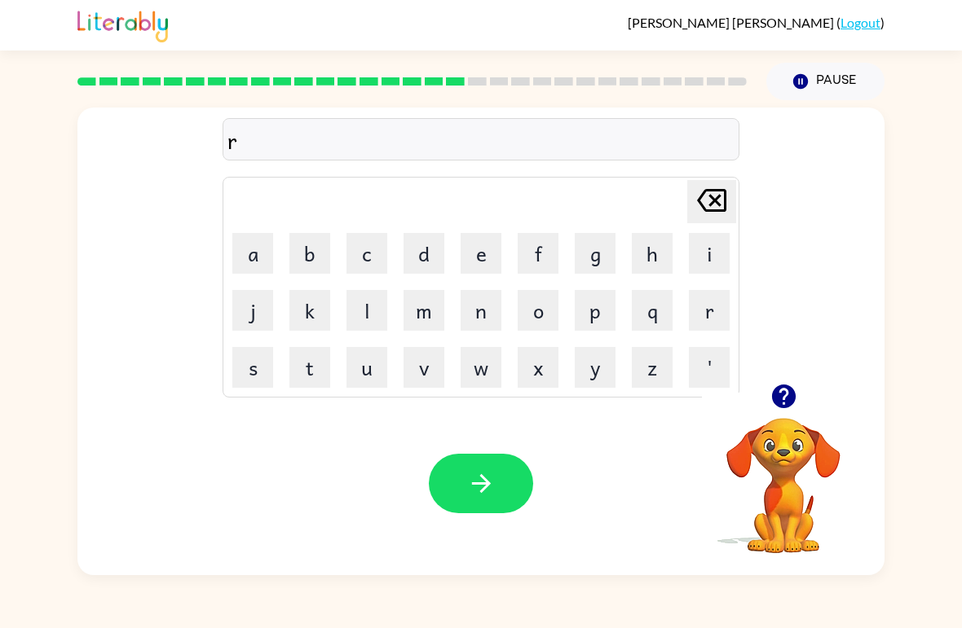
click at [711, 264] on button "i" at bounding box center [709, 253] width 41 height 41
click at [238, 369] on button "s" at bounding box center [252, 367] width 41 height 41
click at [666, 321] on button "q" at bounding box center [652, 310] width 41 height 41
click at [377, 354] on button "u" at bounding box center [366, 367] width 41 height 41
click at [707, 248] on button "i" at bounding box center [709, 253] width 41 height 41
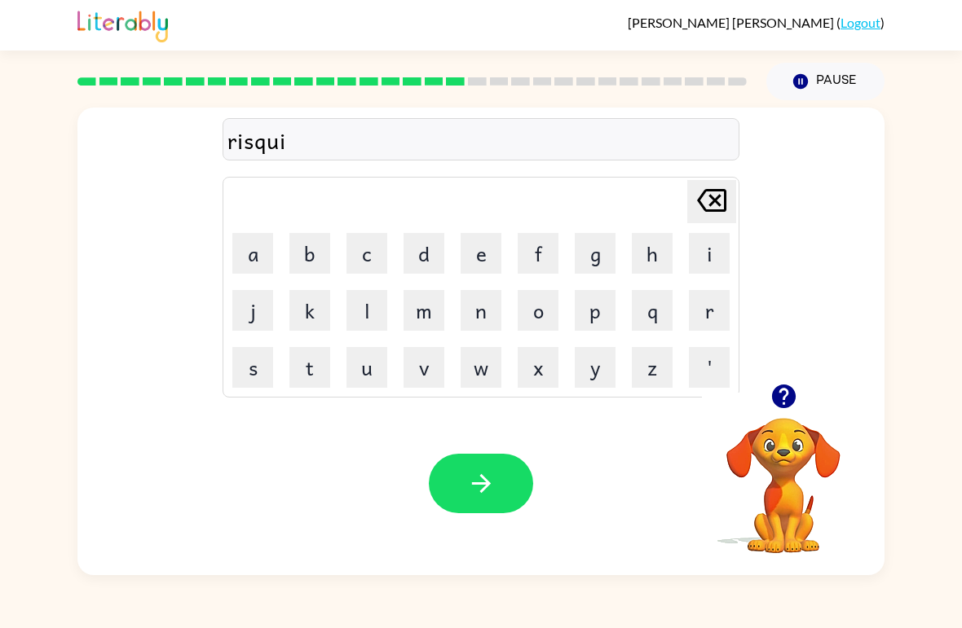
click at [478, 532] on div "Your browser must support playing .mp4 files to use Literably. Please try using…" at bounding box center [480, 483] width 807 height 183
click at [504, 456] on button "button" at bounding box center [481, 483] width 104 height 59
click at [504, 456] on div at bounding box center [481, 483] width 104 height 59
click at [474, 502] on div at bounding box center [481, 483] width 104 height 59
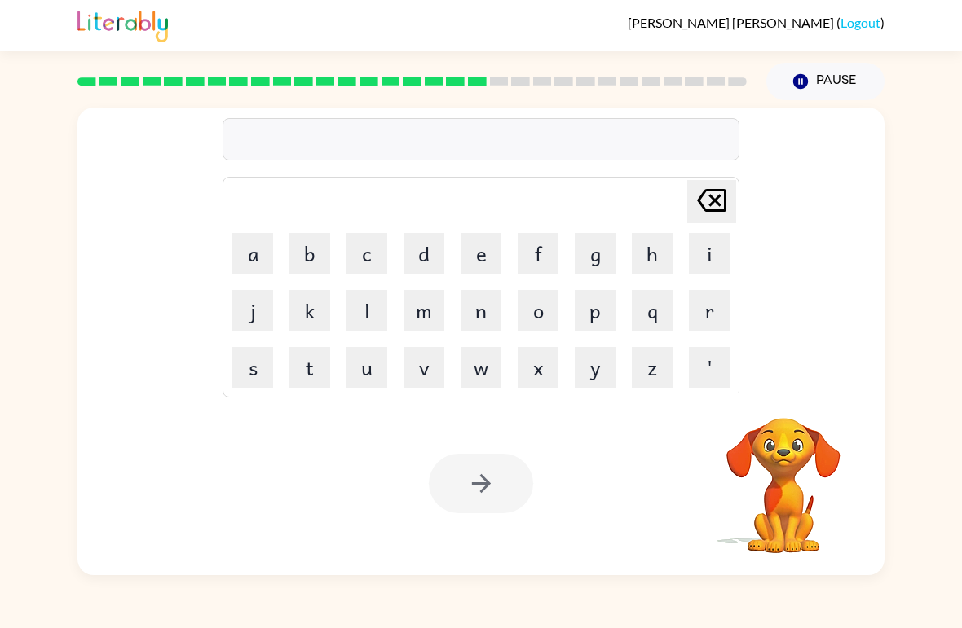
click at [758, 435] on video "Your browser must support playing .mp4 files to use Literably. Please try using…" at bounding box center [783, 474] width 163 height 163
click at [790, 416] on video "Your browser must support playing .mp4 files to use Literably. Please try using…" at bounding box center [783, 474] width 163 height 163
click at [579, 325] on button "p" at bounding box center [595, 310] width 41 height 41
click at [438, 319] on button "m" at bounding box center [423, 310] width 41 height 41
click at [327, 325] on button "k" at bounding box center [309, 310] width 41 height 41
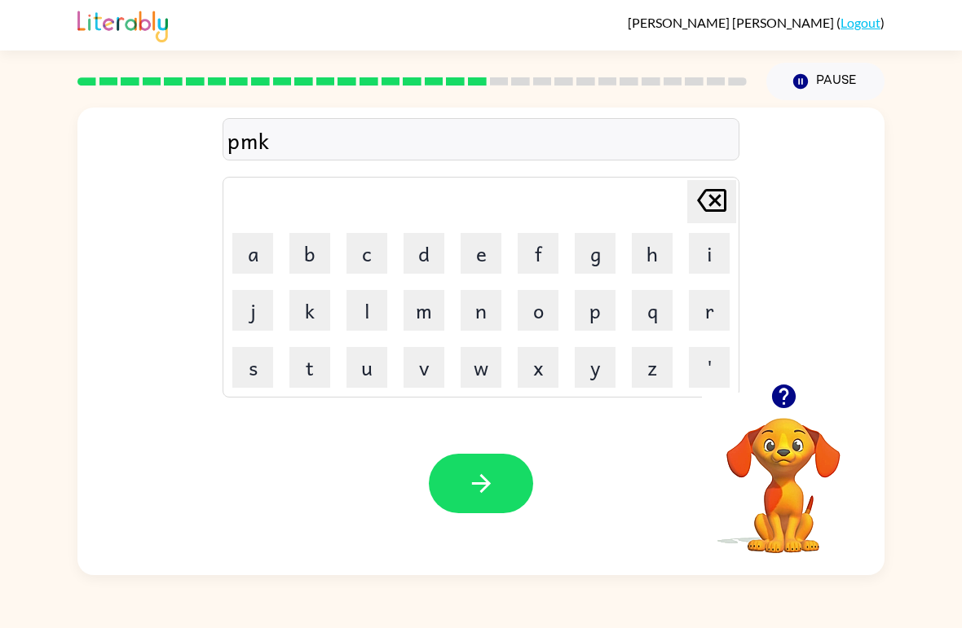
click at [442, 359] on button "v" at bounding box center [423, 367] width 41 height 41
click at [721, 193] on icon "[PERSON_NAME] last character input" at bounding box center [711, 200] width 39 height 39
click at [721, 192] on icon at bounding box center [711, 200] width 29 height 23
click at [700, 190] on icon "[PERSON_NAME] last character input" at bounding box center [711, 200] width 39 height 39
click at [699, 189] on icon "[PERSON_NAME] last character input" at bounding box center [711, 200] width 39 height 39
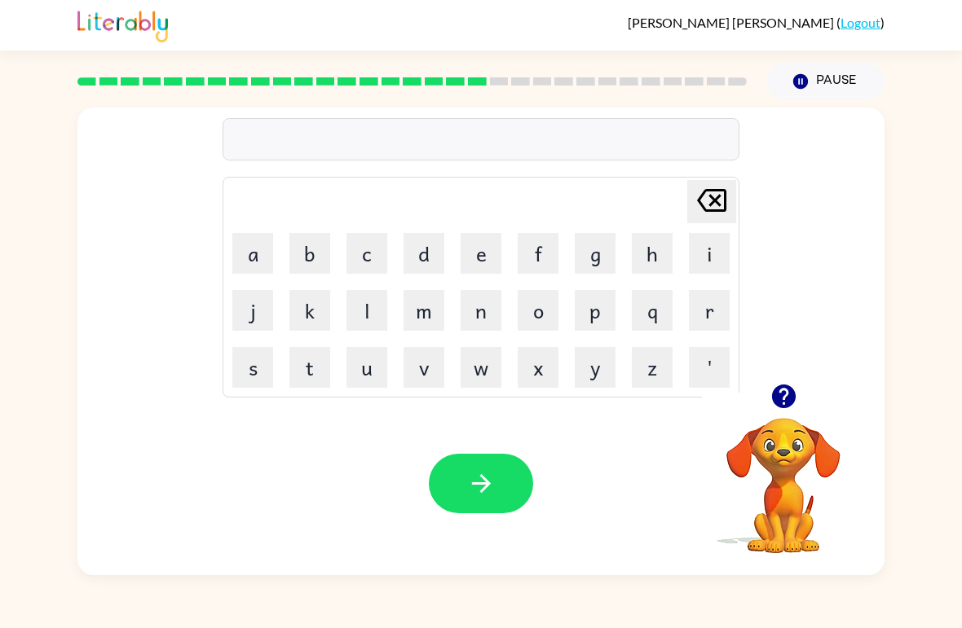
click at [713, 200] on icon at bounding box center [711, 200] width 29 height 23
click at [712, 199] on icon at bounding box center [711, 200] width 29 height 23
click at [369, 372] on button "u" at bounding box center [366, 367] width 41 height 41
click at [469, 309] on button "n" at bounding box center [480, 310] width 41 height 41
click at [289, 303] on button "k" at bounding box center [309, 310] width 41 height 41
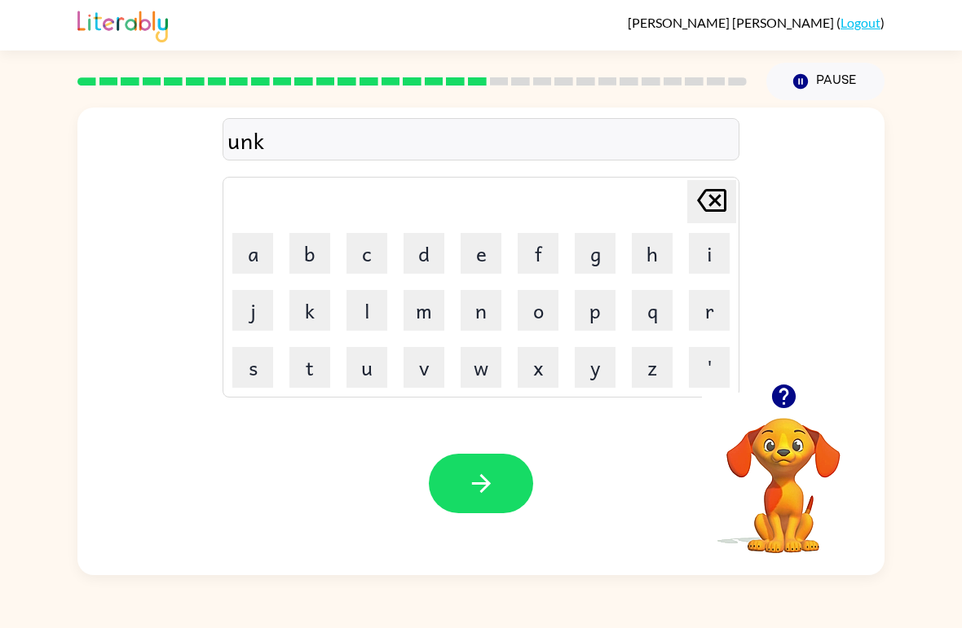
click at [425, 329] on button "m" at bounding box center [423, 310] width 41 height 41
click at [348, 285] on td "l" at bounding box center [366, 310] width 55 height 55
click at [716, 173] on div "unkm Delete Delete last character input a b c d e f g h i j k l m n o p q r s t…" at bounding box center [480, 246] width 517 height 304
click at [725, 170] on div "unkm Delete Delete last character input a b c d e f g h i j k l m n o p q r s t…" at bounding box center [480, 246] width 517 height 304
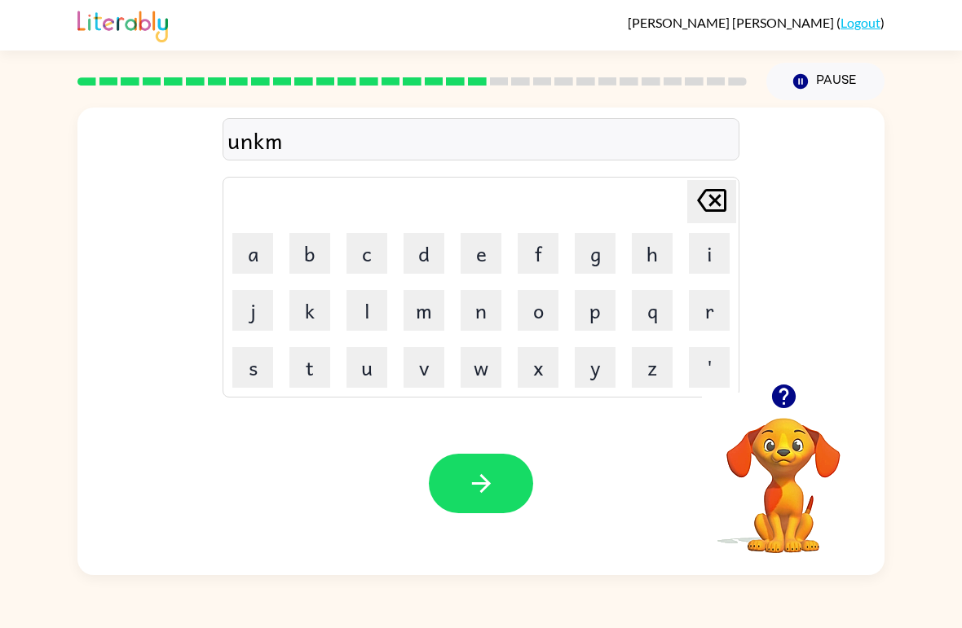
click at [703, 217] on icon "[PERSON_NAME] last character input" at bounding box center [711, 200] width 39 height 39
click at [716, 233] on button "i" at bounding box center [709, 253] width 41 height 41
click at [714, 197] on icon "[PERSON_NAME] last character input" at bounding box center [711, 200] width 39 height 39
click at [714, 204] on icon at bounding box center [711, 200] width 29 height 23
click at [583, 291] on button "p" at bounding box center [595, 310] width 41 height 41
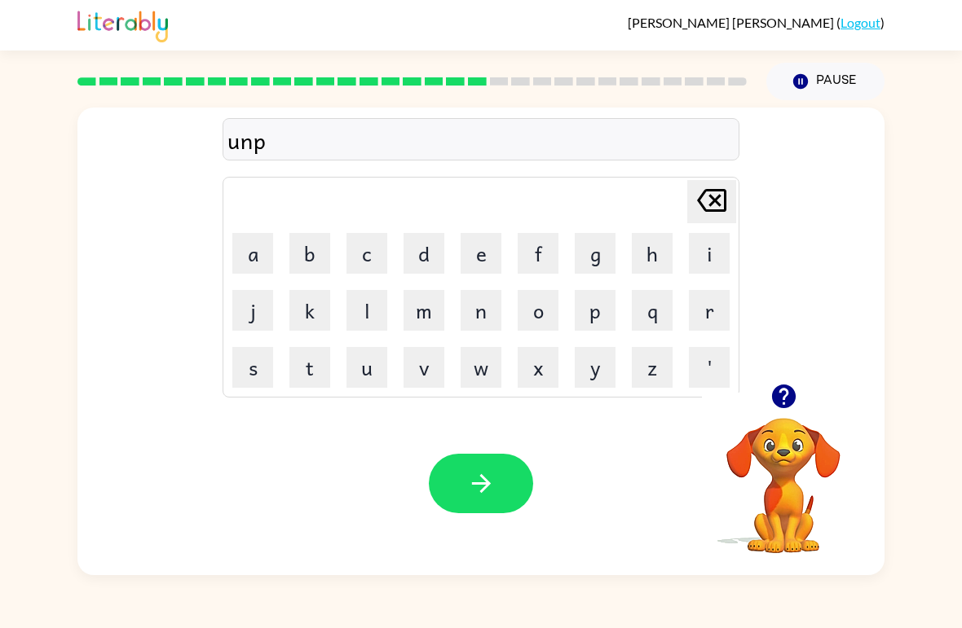
click at [782, 394] on icon "button" at bounding box center [783, 397] width 24 height 24
click at [586, 271] on button "g" at bounding box center [595, 253] width 41 height 41
click at [462, 249] on button "e" at bounding box center [480, 253] width 41 height 41
click at [612, 298] on button "p" at bounding box center [595, 310] width 41 height 41
click at [522, 262] on button "f" at bounding box center [538, 253] width 41 height 41
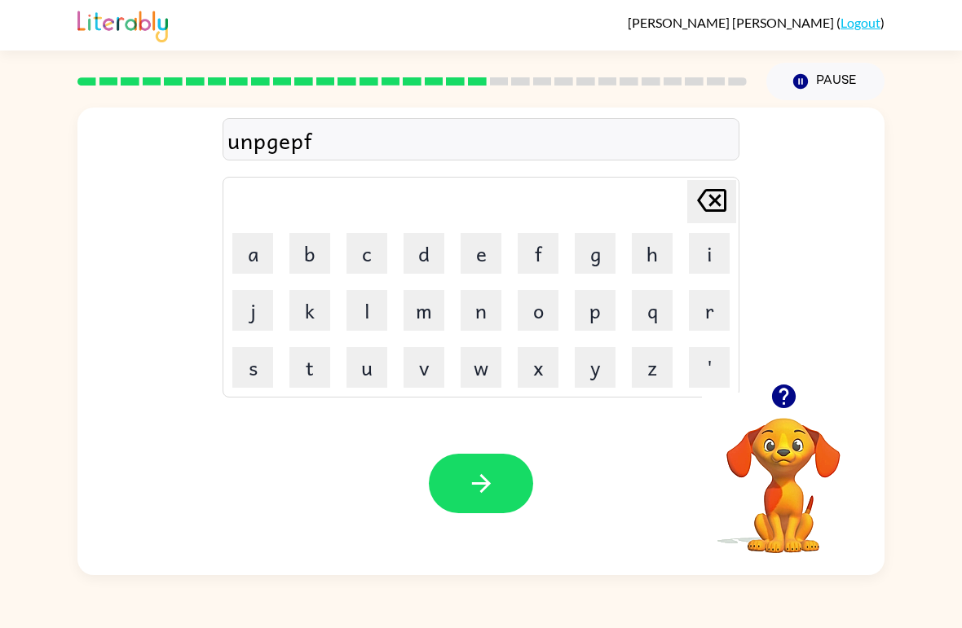
click at [733, 204] on button "[PERSON_NAME] last character input" at bounding box center [711, 201] width 49 height 43
click at [729, 210] on icon "[PERSON_NAME] last character input" at bounding box center [711, 200] width 39 height 39
click at [710, 196] on icon at bounding box center [711, 200] width 29 height 23
click at [239, 233] on button "a" at bounding box center [252, 253] width 41 height 41
click at [752, 209] on div "unpga [PERSON_NAME] last character input a b c d e f g h i j k l m n o p q r s …" at bounding box center [480, 246] width 807 height 276
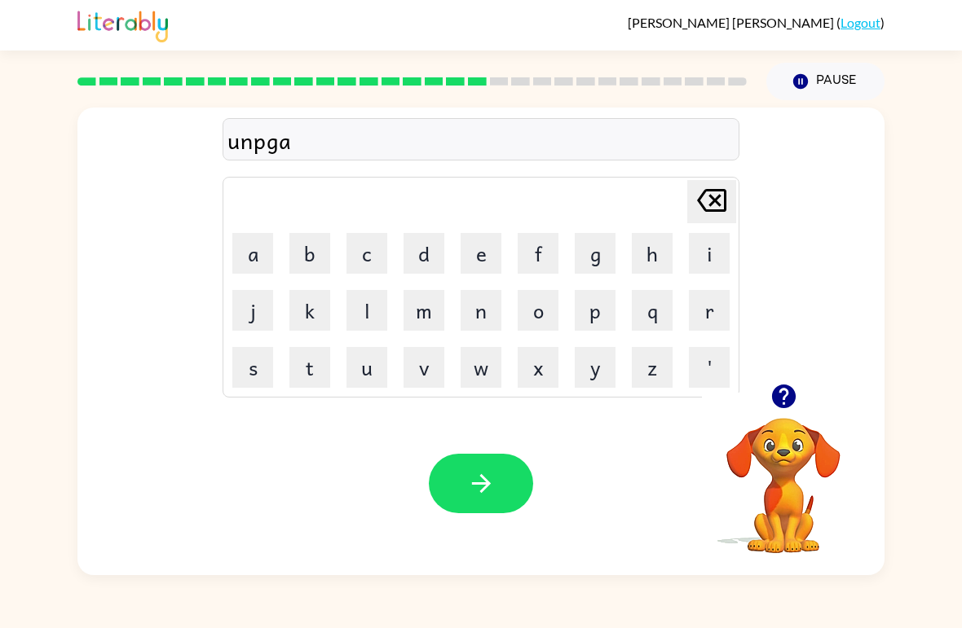
click at [734, 204] on button "[PERSON_NAME] last character input" at bounding box center [711, 201] width 49 height 43
click at [696, 201] on icon "[PERSON_NAME] last character input" at bounding box center [711, 200] width 39 height 39
click at [716, 209] on icon "[PERSON_NAME] last character input" at bounding box center [711, 200] width 39 height 39
click at [605, 308] on button "p" at bounding box center [595, 310] width 41 height 41
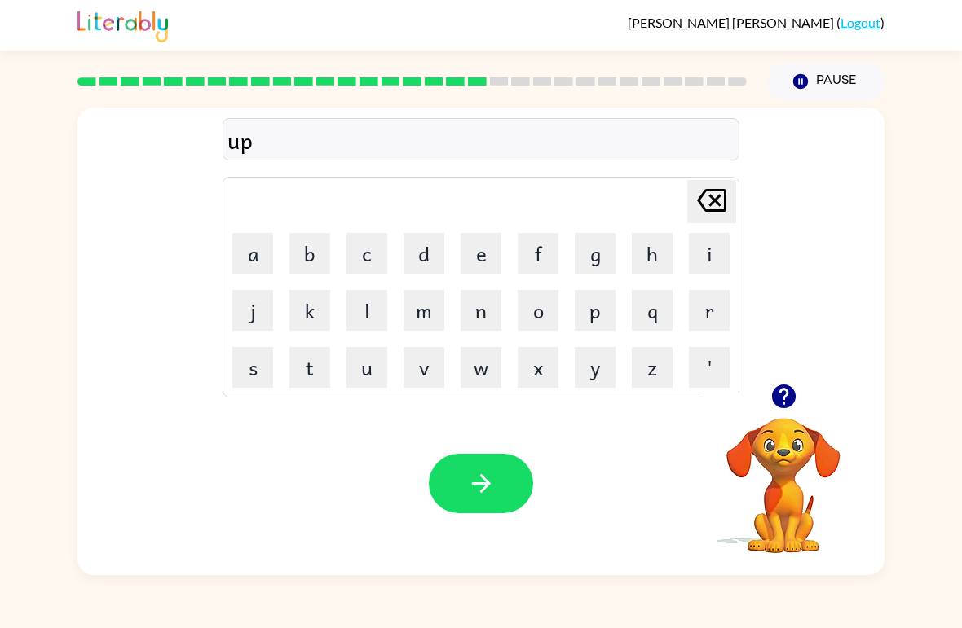
click at [606, 247] on button "g" at bounding box center [595, 253] width 41 height 41
click at [695, 318] on button "r" at bounding box center [709, 310] width 41 height 41
click at [246, 241] on button "a" at bounding box center [252, 253] width 41 height 41
click at [427, 262] on button "d" at bounding box center [423, 253] width 41 height 41
click at [468, 267] on button "e" at bounding box center [480, 253] width 41 height 41
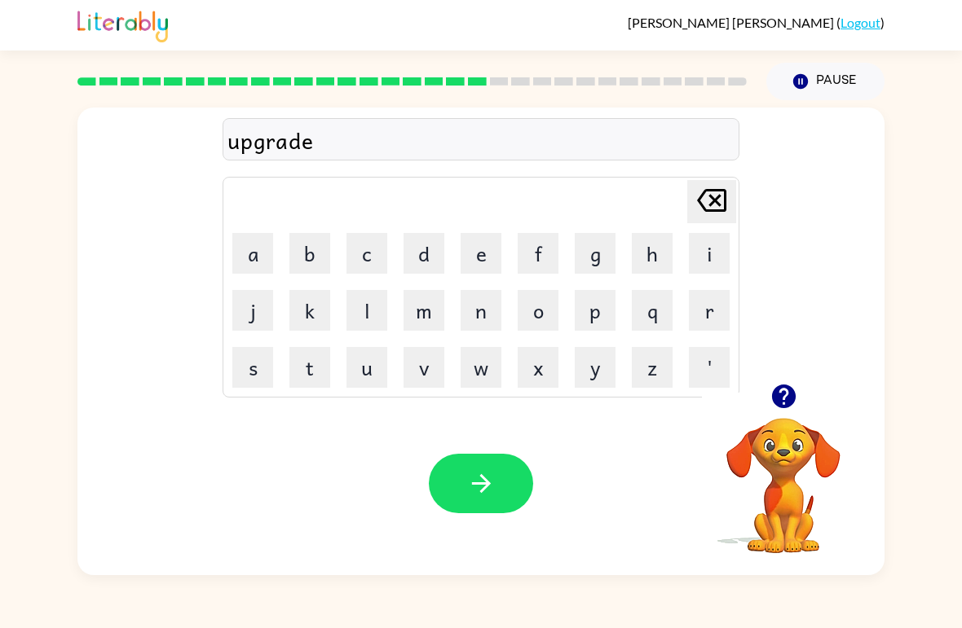
click at [500, 447] on div "Your browser must support playing .mp4 files to use Literably. Please try using…" at bounding box center [480, 483] width 807 height 183
click at [505, 505] on button "button" at bounding box center [481, 483] width 104 height 59
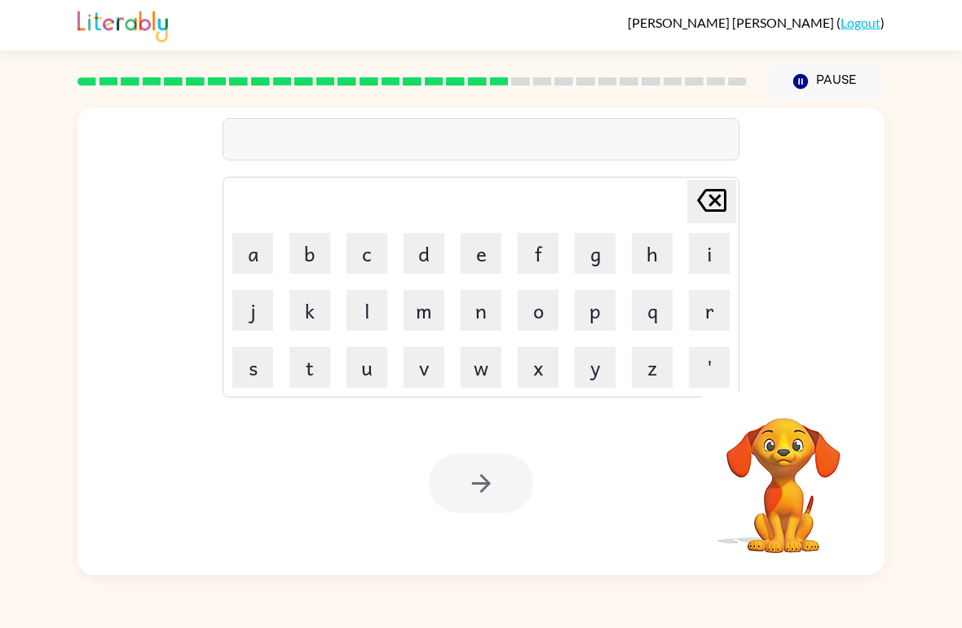
click at [546, 233] on button "f" at bounding box center [538, 253] width 41 height 41
click at [262, 240] on button "a" at bounding box center [252, 253] width 41 height 41
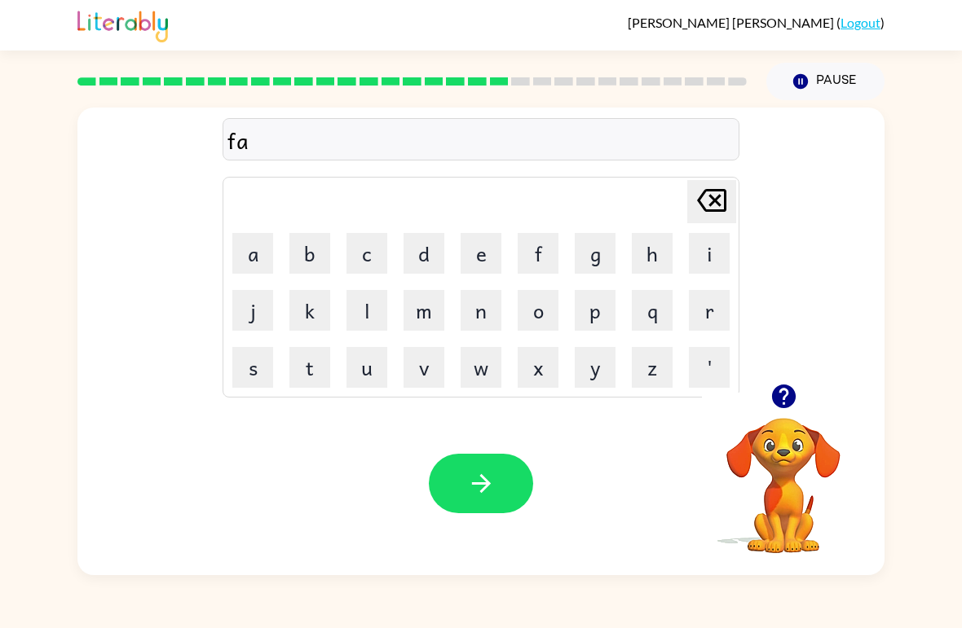
click at [357, 302] on button "l" at bounding box center [366, 310] width 41 height 41
click at [486, 492] on icon "button" at bounding box center [481, 483] width 29 height 29
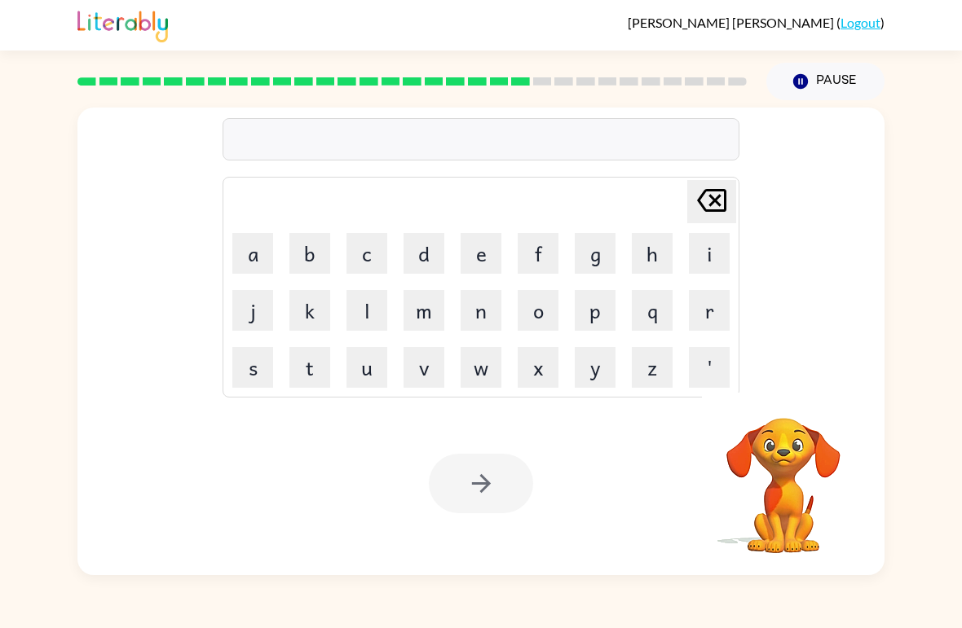
click at [339, 373] on td "u" at bounding box center [366, 367] width 55 height 55
click at [262, 326] on button "j" at bounding box center [252, 310] width 41 height 41
click at [468, 233] on button "e" at bounding box center [480, 253] width 41 height 41
click at [743, 188] on div "je [PERSON_NAME] last character input a b c d e f g h i j k l m n o p q r s t u…" at bounding box center [480, 246] width 807 height 276
click at [714, 207] on icon "[PERSON_NAME] last character input" at bounding box center [711, 200] width 39 height 39
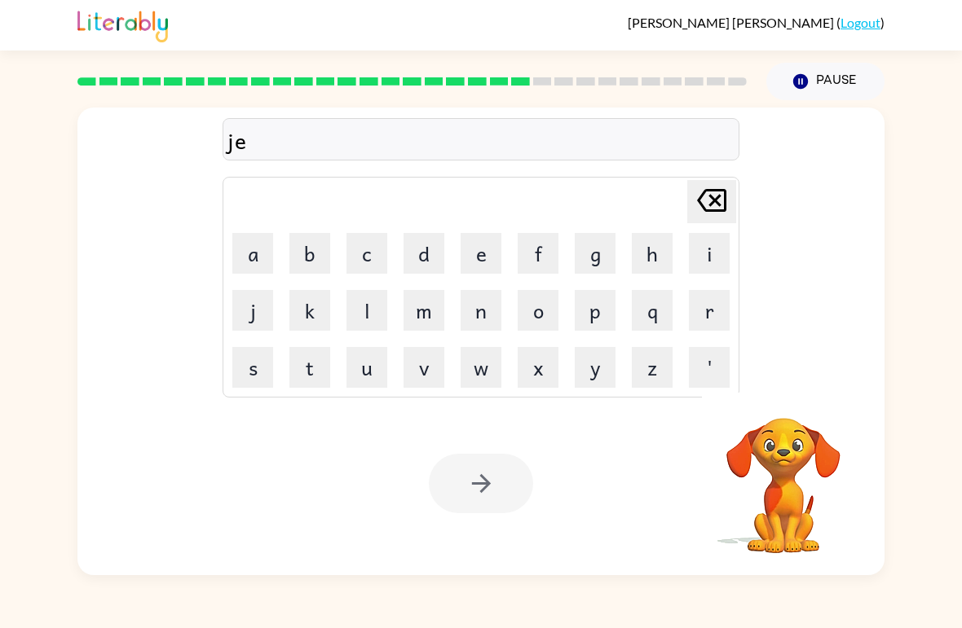
click at [713, 207] on icon "[PERSON_NAME] last character input" at bounding box center [711, 200] width 39 height 39
click at [725, 206] on icon at bounding box center [711, 200] width 29 height 23
click at [725, 205] on icon at bounding box center [711, 200] width 29 height 23
click at [720, 201] on icon "[PERSON_NAME] last character input" at bounding box center [711, 200] width 39 height 39
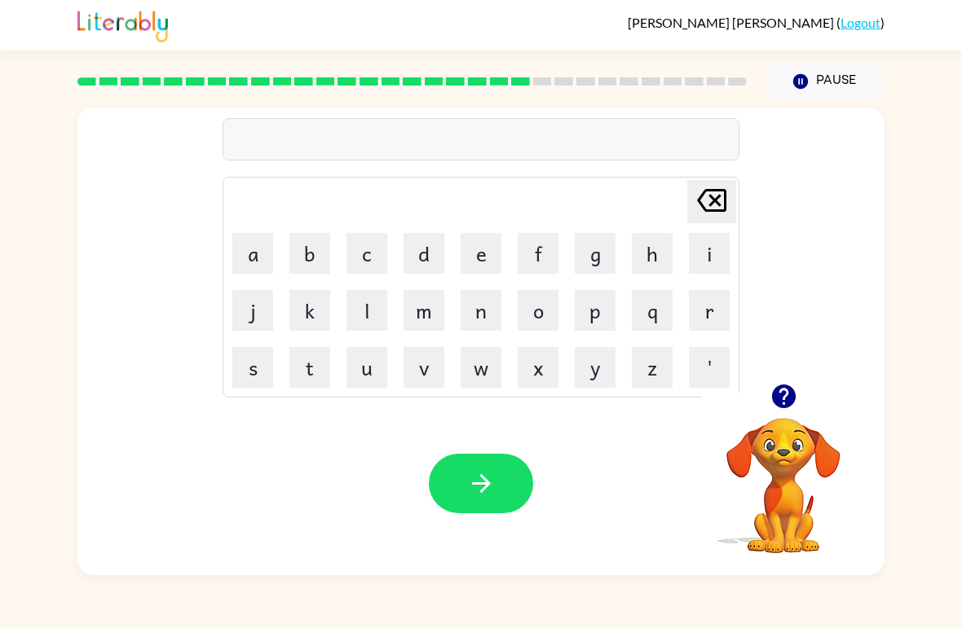
click at [379, 240] on button "c" at bounding box center [366, 253] width 41 height 41
click at [485, 236] on button "e" at bounding box center [480, 253] width 41 height 41
click at [486, 328] on button "n" at bounding box center [480, 310] width 41 height 41
click at [551, 317] on button "o" at bounding box center [538, 310] width 41 height 41
click at [601, 294] on button "p" at bounding box center [595, 310] width 41 height 41
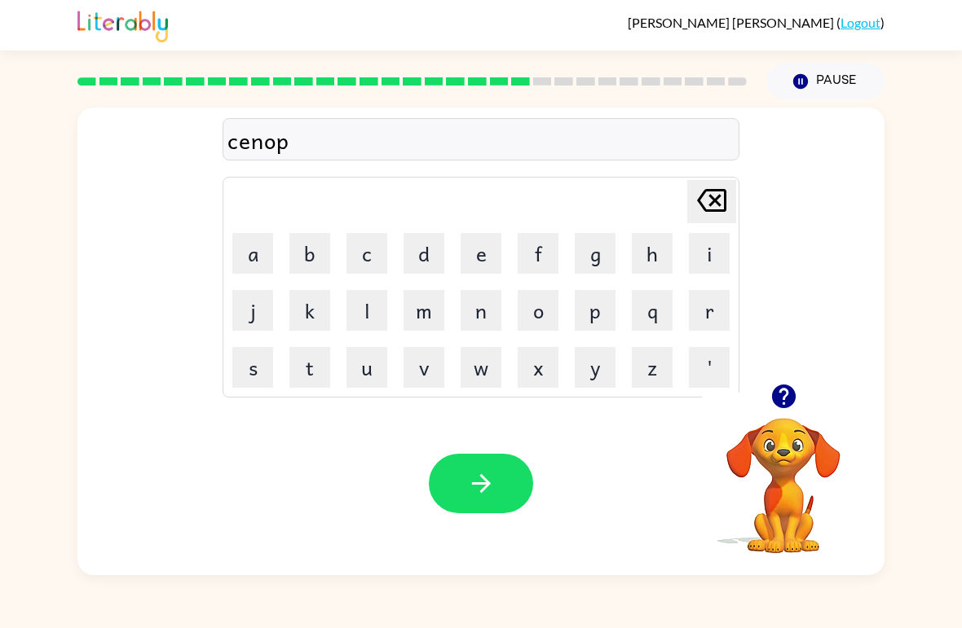
click at [533, 376] on button "x" at bounding box center [538, 367] width 41 height 41
click at [700, 201] on icon "[PERSON_NAME] last character input" at bounding box center [711, 200] width 39 height 39
click at [700, 200] on icon at bounding box center [711, 200] width 29 height 23
click at [710, 203] on icon "[PERSON_NAME] last character input" at bounding box center [711, 200] width 39 height 39
click at [291, 373] on button "t" at bounding box center [309, 367] width 41 height 41
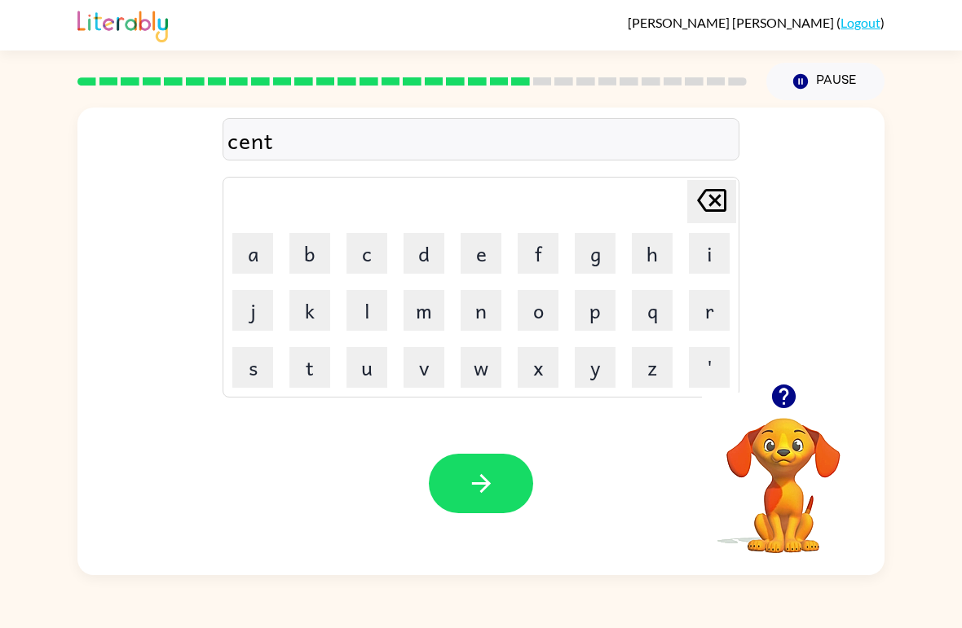
click at [689, 256] on button "i" at bounding box center [709, 253] width 41 height 41
click at [595, 320] on button "p" at bounding box center [595, 310] width 41 height 41
click at [628, 252] on td "h" at bounding box center [651, 253] width 55 height 55
click at [710, 260] on button "i" at bounding box center [709, 253] width 41 height 41
click at [491, 252] on button "e" at bounding box center [480, 253] width 41 height 41
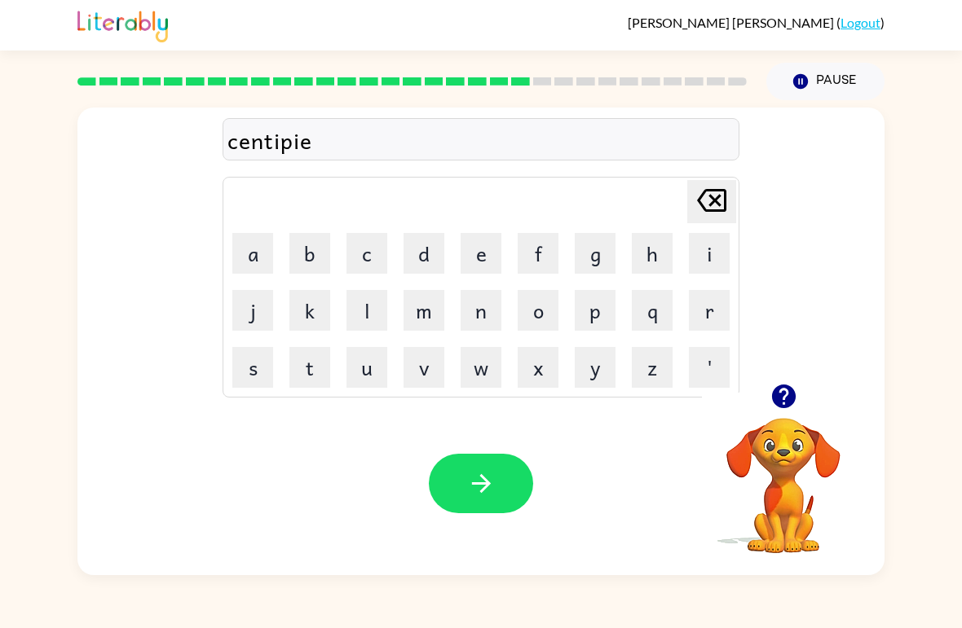
click at [307, 317] on button "k" at bounding box center [309, 310] width 41 height 41
click at [751, 193] on div "centipiek Delete Delete last character input a b c d e f g h i j k l m n o p q …" at bounding box center [480, 246] width 807 height 276
click at [266, 360] on button "s" at bounding box center [252, 367] width 41 height 41
click at [483, 479] on icon "button" at bounding box center [480, 483] width 19 height 19
click at [482, 478] on div at bounding box center [481, 483] width 104 height 59
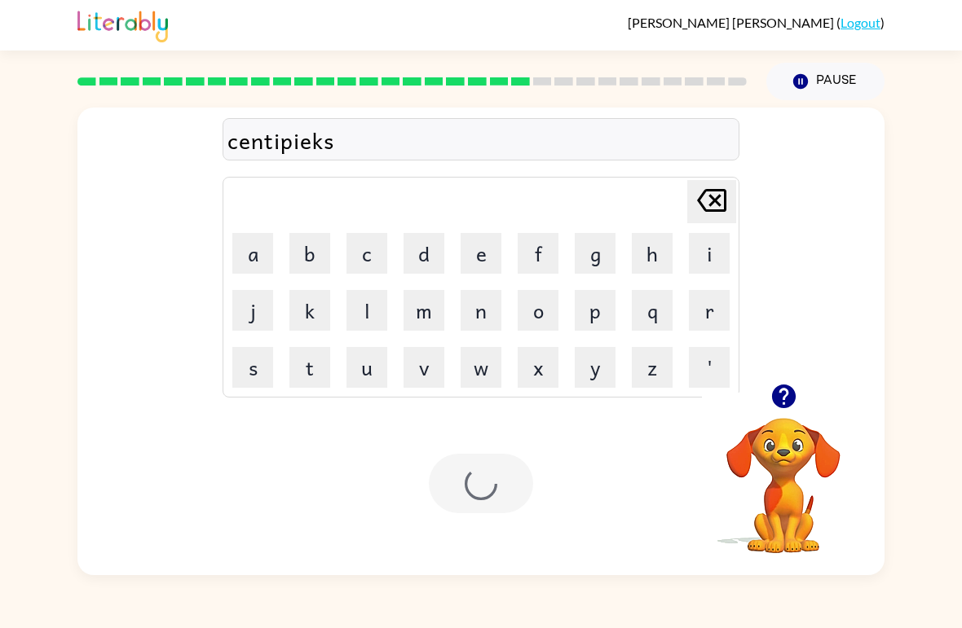
click at [494, 482] on div at bounding box center [481, 483] width 104 height 59
click at [493, 482] on div at bounding box center [481, 483] width 104 height 59
click at [485, 456] on div at bounding box center [481, 483] width 104 height 59
click at [484, 456] on div at bounding box center [481, 483] width 104 height 59
click at [509, 503] on div at bounding box center [481, 483] width 104 height 59
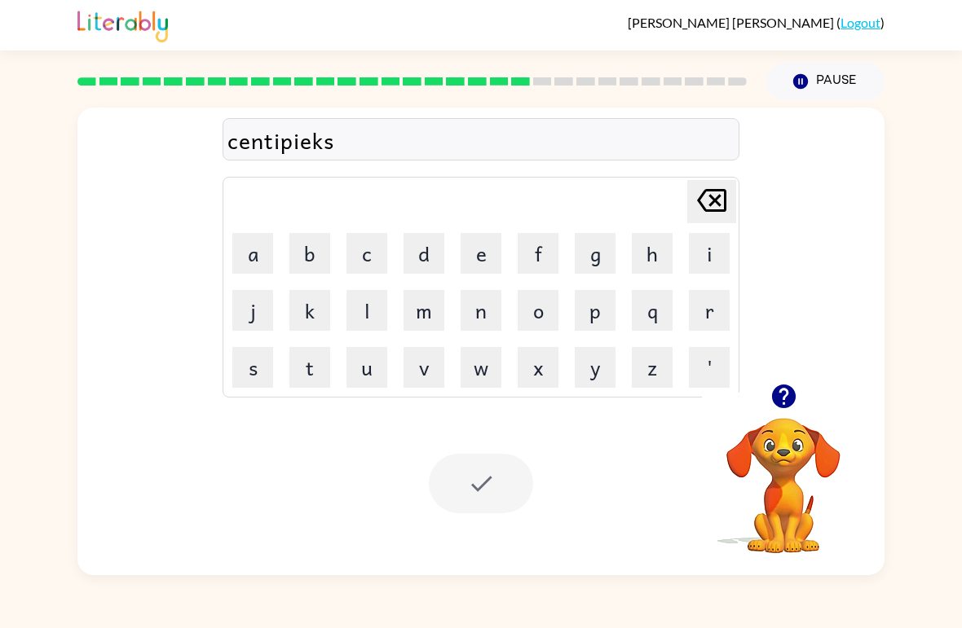
click at [508, 502] on div at bounding box center [481, 483] width 104 height 59
click at [491, 482] on div at bounding box center [481, 483] width 104 height 59
click at [246, 376] on button "s" at bounding box center [252, 367] width 41 height 41
click at [302, 375] on button "t" at bounding box center [309, 367] width 41 height 41
click at [256, 254] on button "a" at bounding box center [252, 253] width 41 height 41
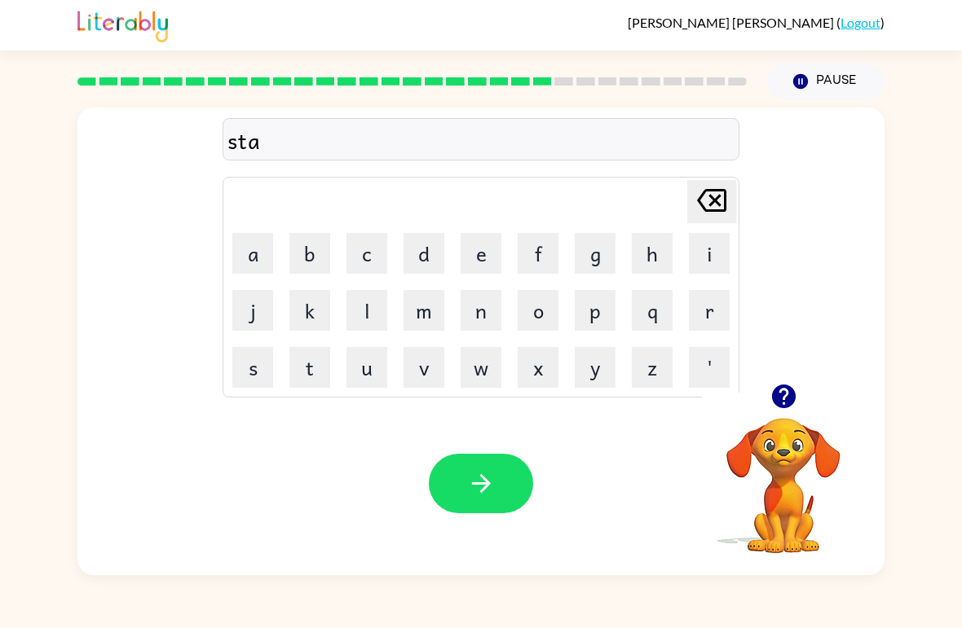
click at [301, 364] on button "t" at bounding box center [309, 367] width 41 height 41
click at [461, 244] on button "e" at bounding box center [480, 253] width 41 height 41
click at [516, 485] on button "button" at bounding box center [481, 483] width 104 height 59
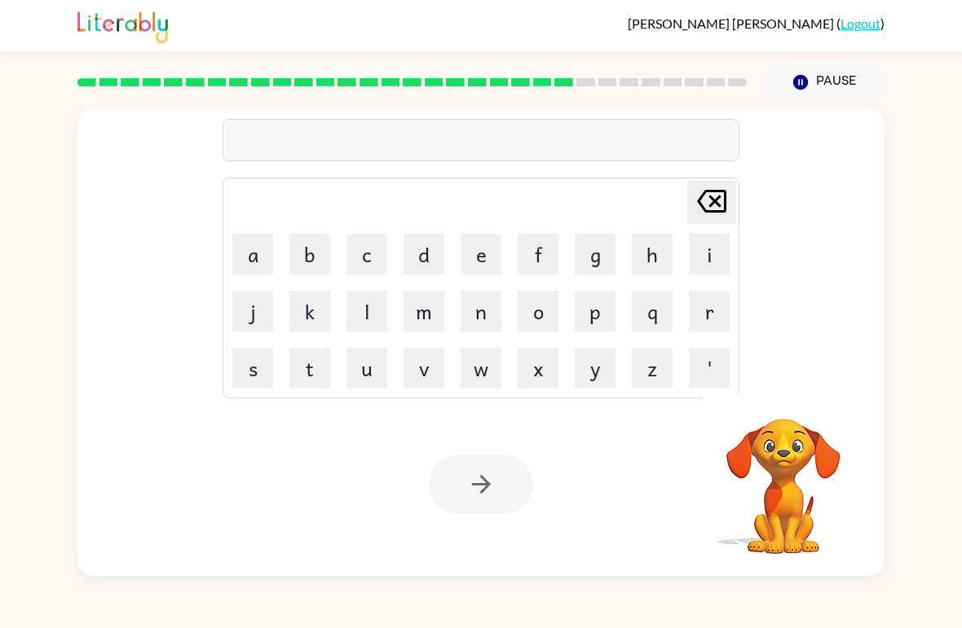
click at [566, 323] on table "[PERSON_NAME] last character input a b c d e f g h i j k l m n o p q r s t u v …" at bounding box center [480, 287] width 515 height 219
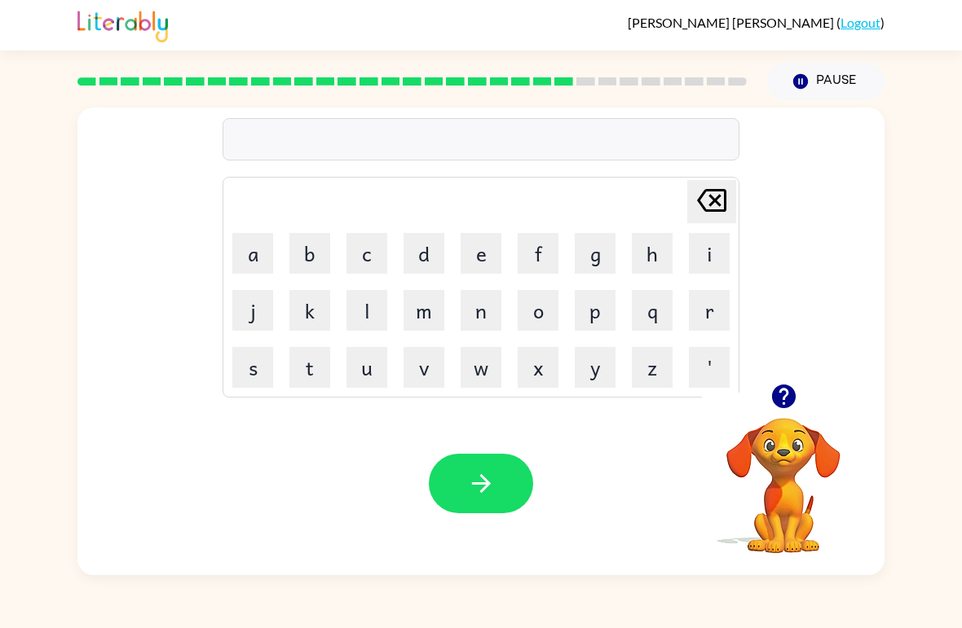
click at [529, 249] on button "f" at bounding box center [538, 253] width 41 height 41
click at [540, 310] on button "o" at bounding box center [538, 310] width 41 height 41
click at [483, 366] on button "w" at bounding box center [480, 367] width 41 height 41
click at [244, 253] on button "a" at bounding box center [252, 253] width 41 height 41
click at [718, 299] on button "r" at bounding box center [709, 310] width 41 height 41
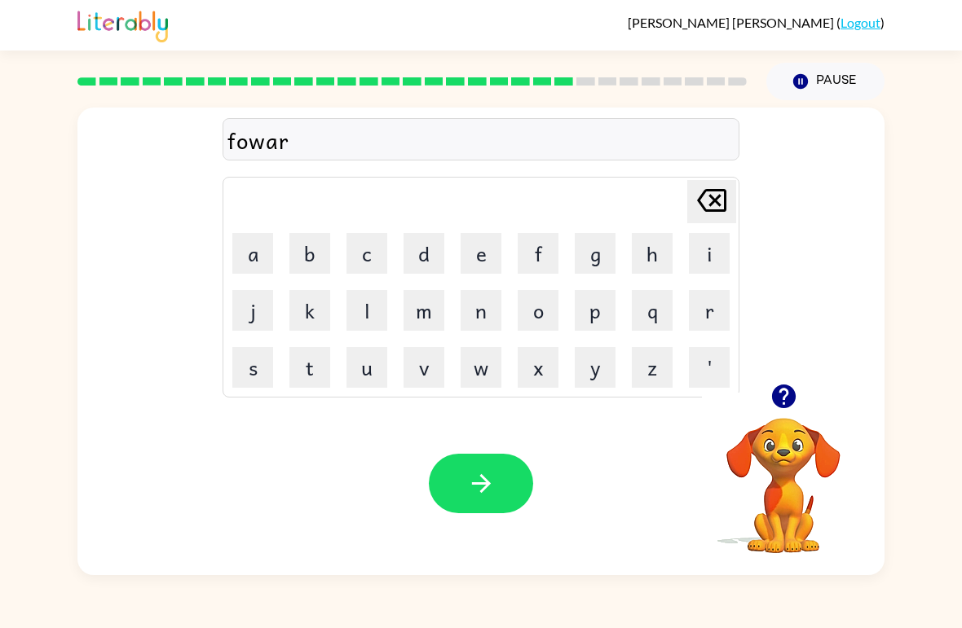
click at [311, 258] on button "b" at bounding box center [309, 253] width 41 height 41
click at [719, 192] on icon at bounding box center [711, 200] width 29 height 23
click at [442, 259] on button "d" at bounding box center [423, 253] width 41 height 41
click at [456, 478] on button "button" at bounding box center [481, 483] width 104 height 59
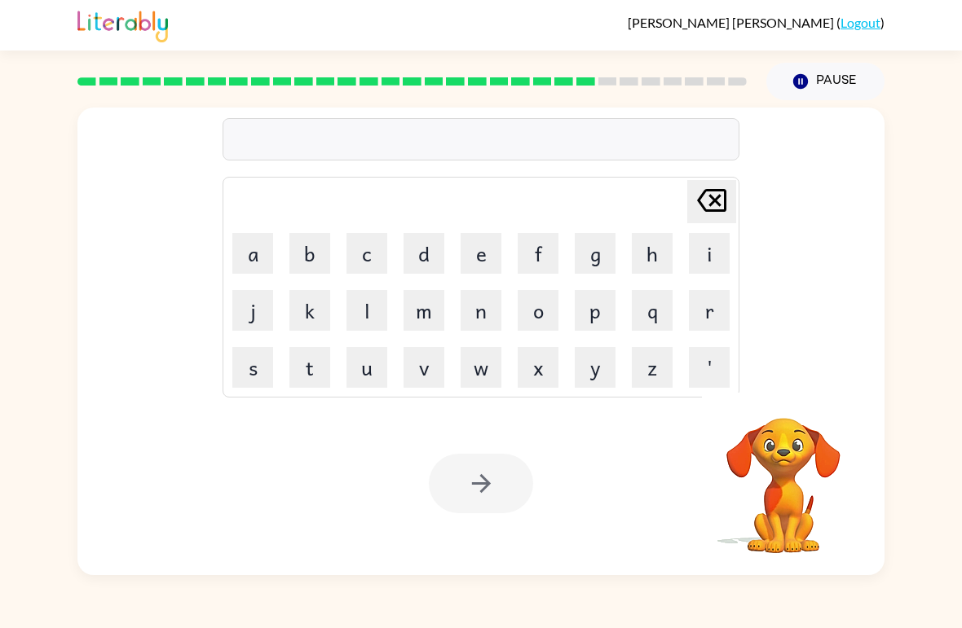
click at [714, 305] on button "r" at bounding box center [709, 310] width 41 height 41
click at [490, 250] on button "e" at bounding box center [480, 253] width 41 height 41
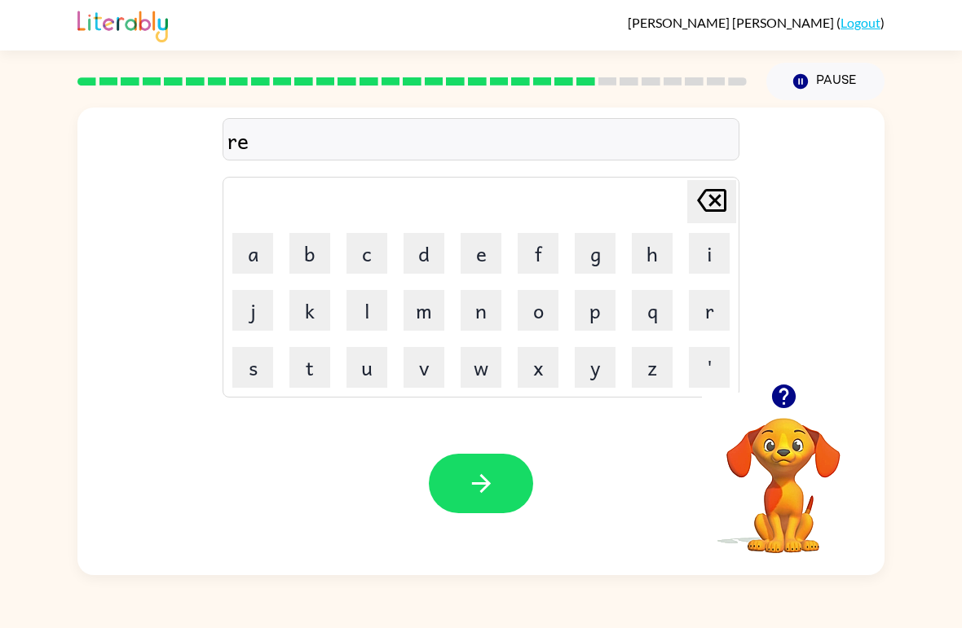
click at [366, 315] on button "l" at bounding box center [366, 310] width 41 height 41
click at [233, 260] on button "a" at bounding box center [252, 253] width 41 height 41
click at [303, 364] on button "t" at bounding box center [309, 367] width 41 height 41
click at [480, 253] on button "e" at bounding box center [480, 253] width 41 height 41
click at [420, 254] on button "d" at bounding box center [423, 253] width 41 height 41
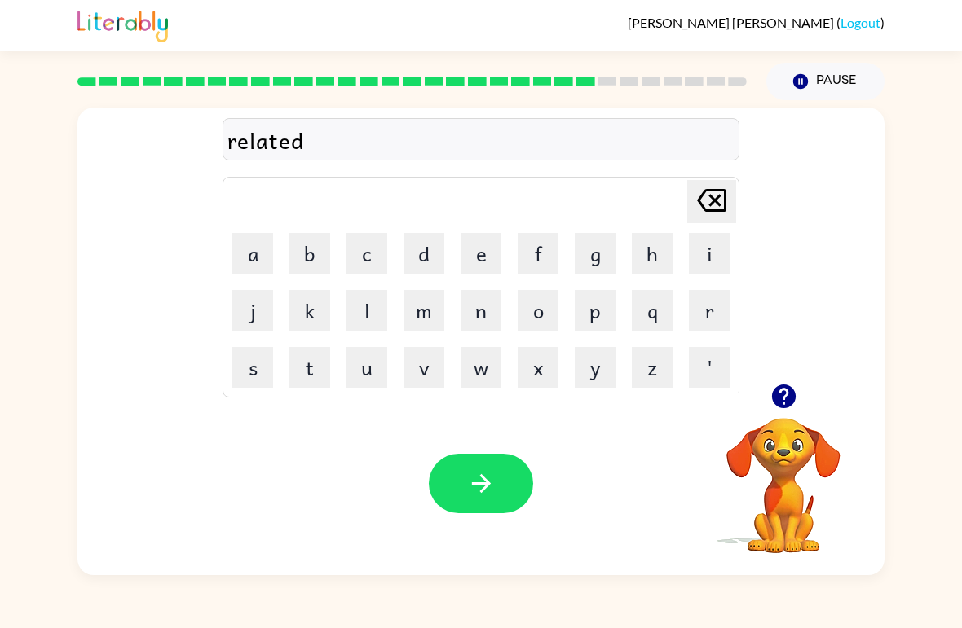
click at [495, 482] on icon "button" at bounding box center [481, 483] width 29 height 29
click at [790, 390] on icon "button" at bounding box center [783, 397] width 24 height 24
click at [587, 251] on button "g" at bounding box center [595, 253] width 41 height 41
click at [544, 306] on button "o" at bounding box center [538, 310] width 41 height 41
click at [315, 244] on button "b" at bounding box center [309, 253] width 41 height 41
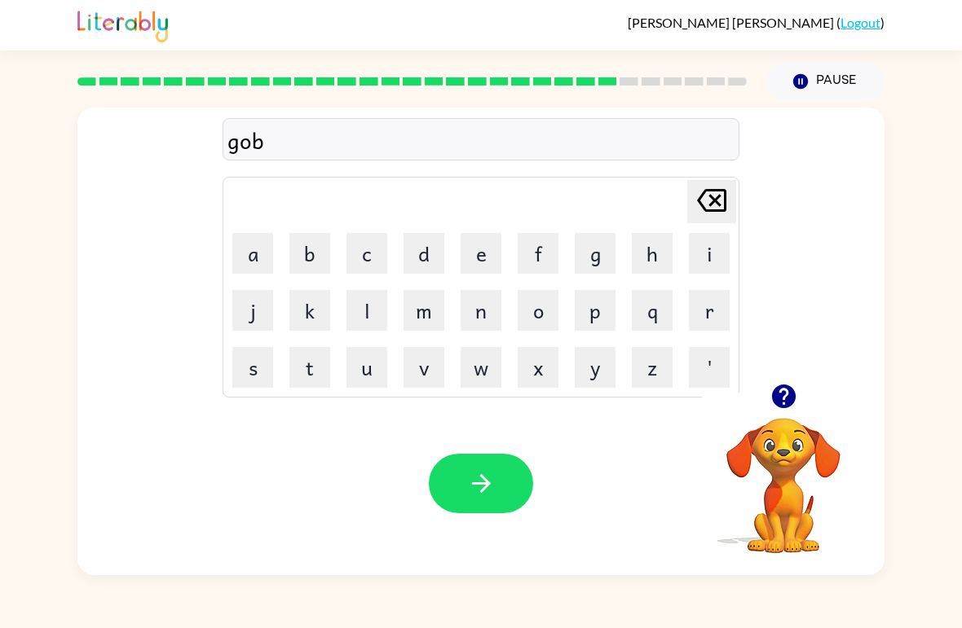
click at [374, 311] on button "l" at bounding box center [366, 310] width 41 height 41
click at [709, 258] on button "i" at bounding box center [709, 253] width 41 height 41
click at [514, 478] on button "button" at bounding box center [481, 483] width 104 height 59
click at [385, 301] on button "l" at bounding box center [366, 310] width 41 height 41
click at [249, 262] on button "a" at bounding box center [252, 253] width 41 height 41
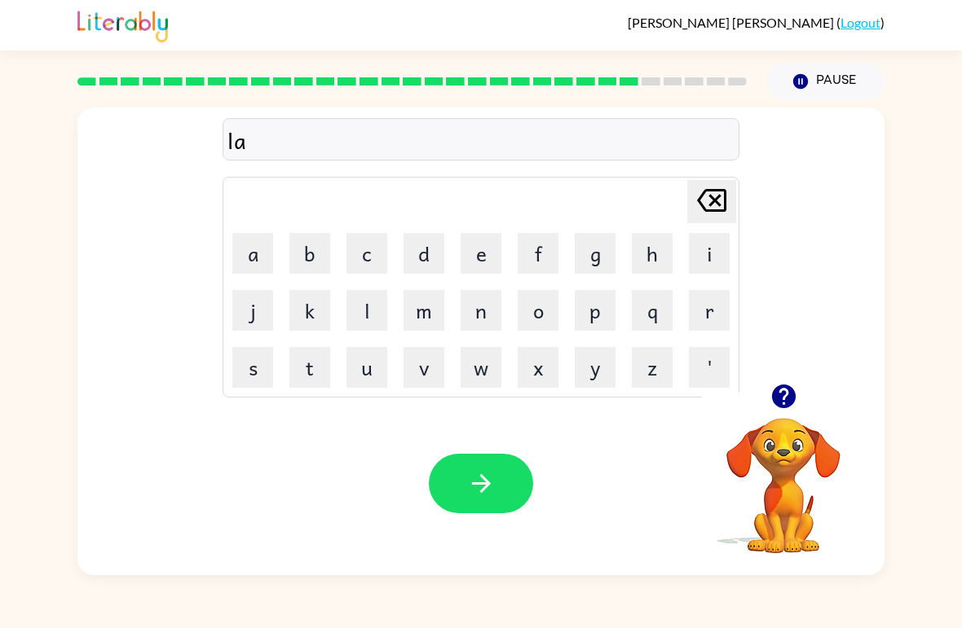
click at [430, 320] on button "m" at bounding box center [423, 310] width 41 height 41
click at [549, 313] on button "o" at bounding box center [538, 310] width 41 height 41
click at [714, 318] on button "r" at bounding box center [709, 310] width 41 height 41
click at [610, 260] on button "g" at bounding box center [595, 253] width 41 height 41
click at [499, 255] on button "e" at bounding box center [480, 253] width 41 height 41
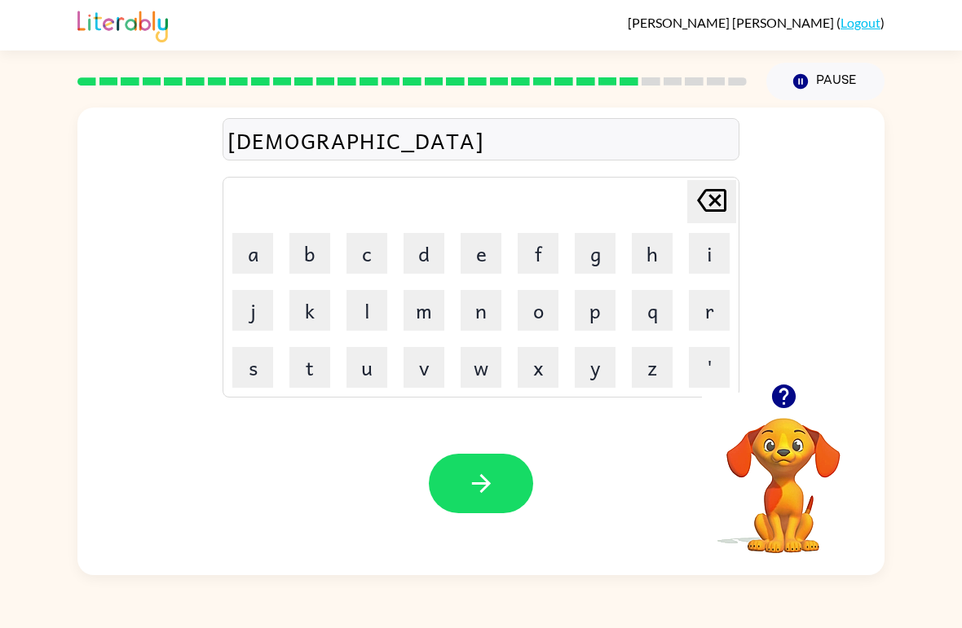
click at [306, 372] on button "t" at bounding box center [309, 367] width 41 height 41
click at [497, 484] on button "button" at bounding box center [481, 483] width 104 height 59
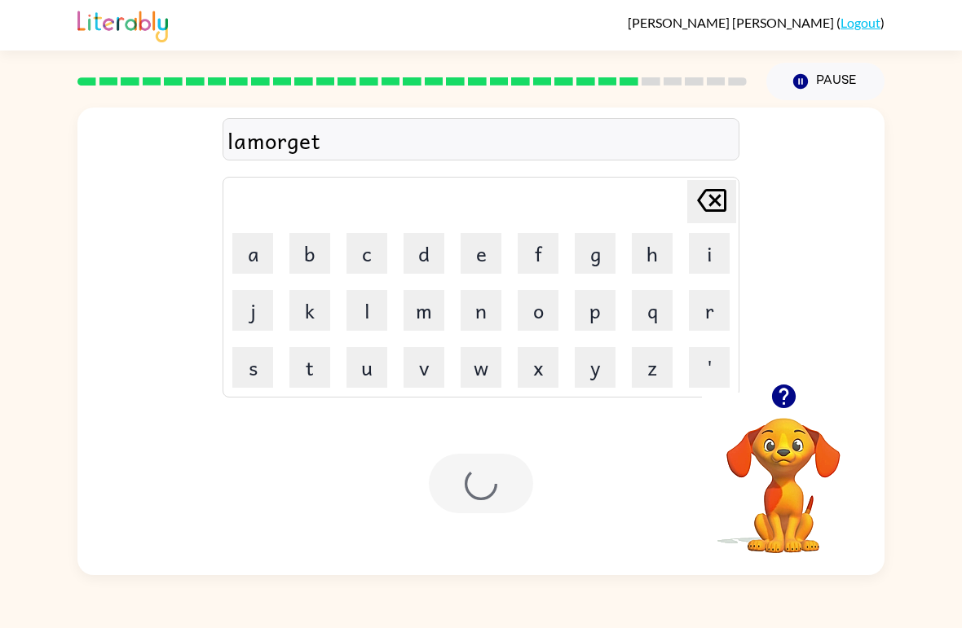
click at [491, 458] on div at bounding box center [481, 483] width 104 height 59
click at [282, 286] on td "k" at bounding box center [309, 310] width 55 height 55
click at [296, 327] on button "k" at bounding box center [309, 310] width 41 height 41
click at [338, 329] on table "[PERSON_NAME] last character input a b c d e f g h i j k l m n o p q r s t u v …" at bounding box center [480, 287] width 515 height 219
click at [291, 249] on button "b" at bounding box center [309, 253] width 41 height 41
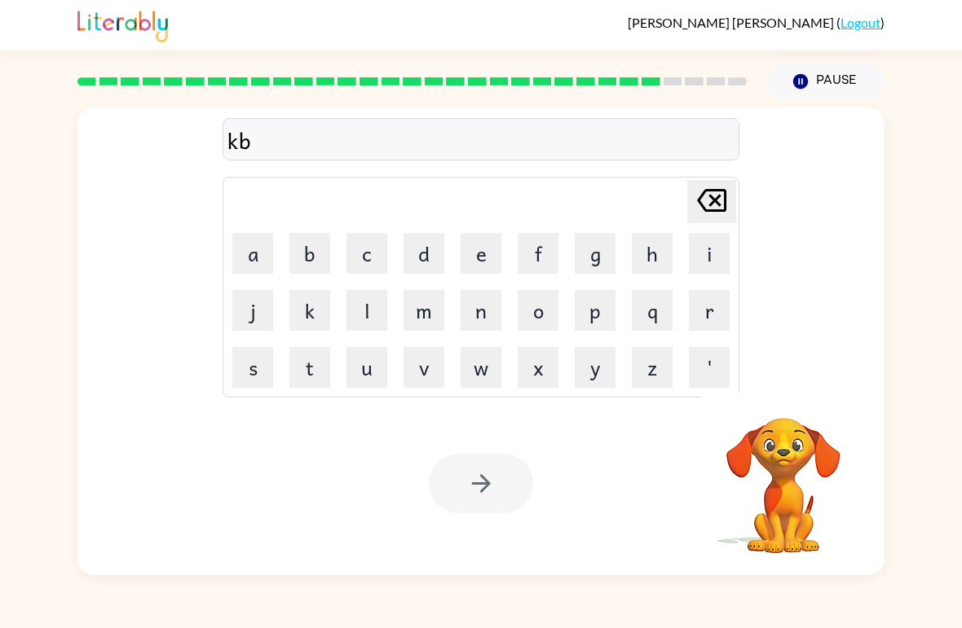
click at [290, 249] on button "b" at bounding box center [309, 253] width 41 height 41
click at [322, 348] on button "t" at bounding box center [309, 367] width 41 height 41
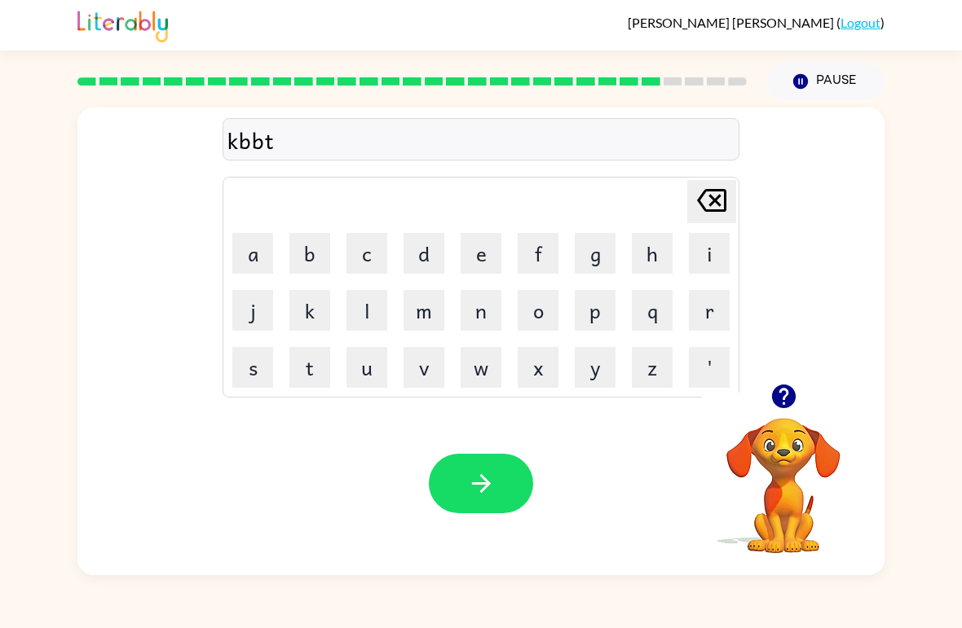
click at [495, 475] on icon "button" at bounding box center [481, 483] width 29 height 29
click at [494, 474] on div at bounding box center [481, 483] width 104 height 59
click at [509, 479] on div at bounding box center [481, 483] width 104 height 59
click at [311, 255] on button "b" at bounding box center [309, 253] width 41 height 41
click at [267, 251] on button "a" at bounding box center [252, 253] width 41 height 41
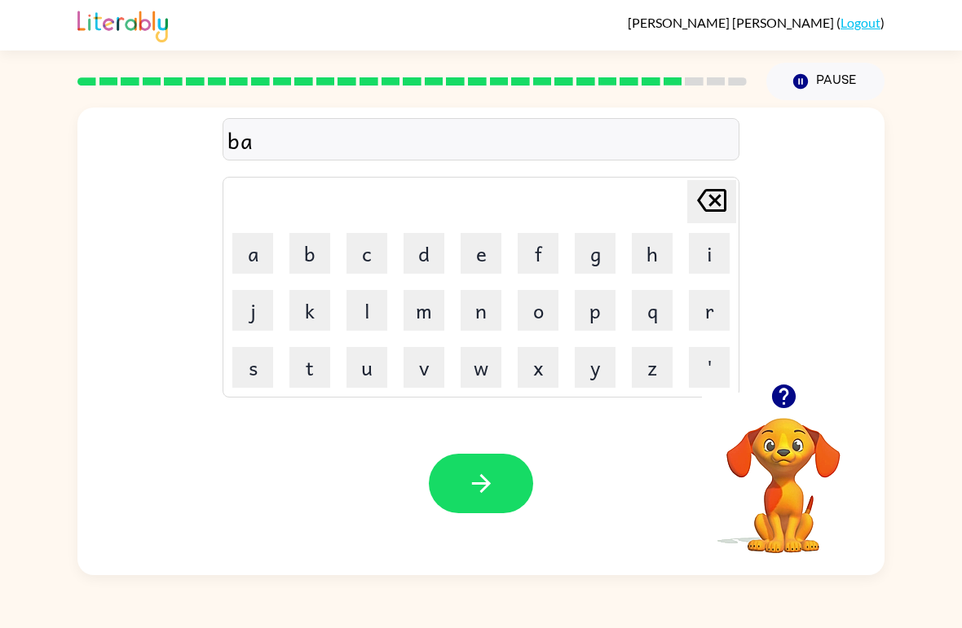
click at [429, 259] on button "d" at bounding box center [423, 253] width 41 height 41
click at [473, 456] on button "button" at bounding box center [481, 483] width 104 height 59
click at [473, 456] on div at bounding box center [481, 483] width 104 height 59
click at [485, 488] on div at bounding box center [481, 483] width 104 height 59
click at [269, 362] on button "s" at bounding box center [252, 367] width 41 height 41
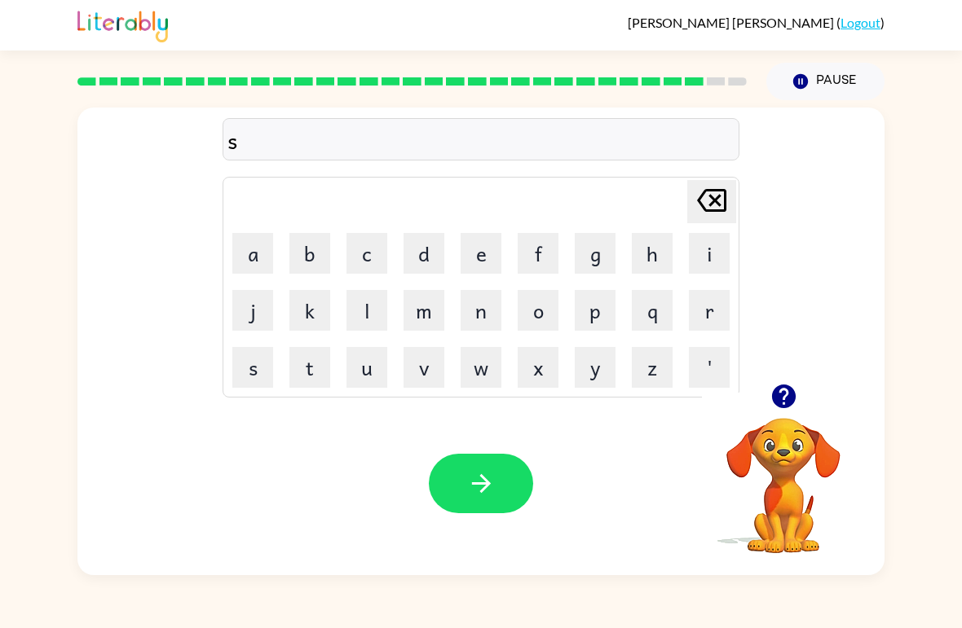
click at [706, 244] on button "i" at bounding box center [709, 253] width 41 height 41
click at [351, 258] on button "c" at bounding box center [366, 253] width 41 height 41
click at [440, 247] on button "d" at bounding box center [423, 253] width 41 height 41
click at [473, 258] on button "e" at bounding box center [480, 253] width 41 height 41
click at [596, 306] on button "p" at bounding box center [595, 310] width 41 height 41
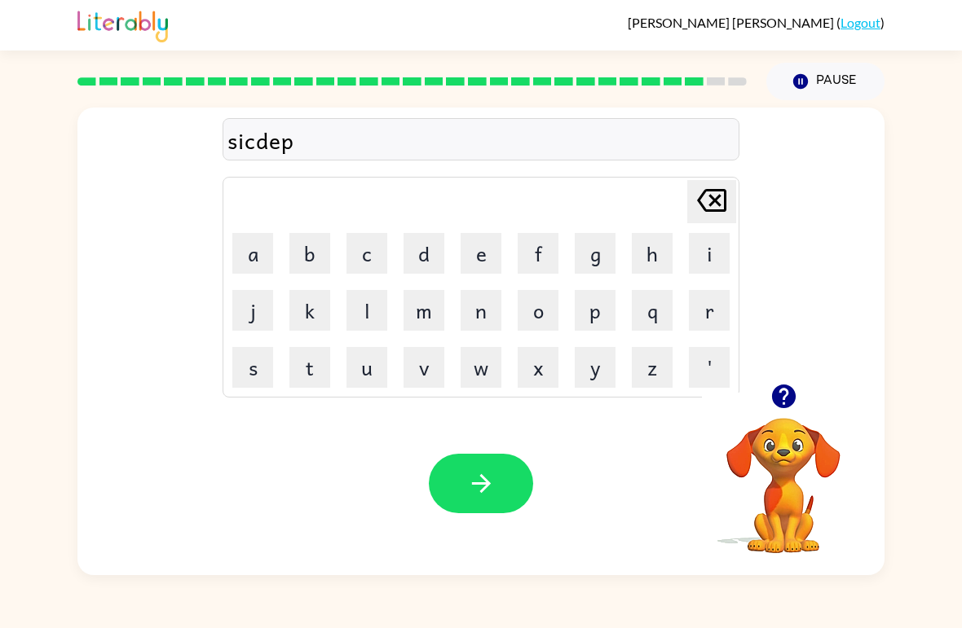
click at [252, 250] on button "a" at bounding box center [252, 253] width 41 height 41
click at [716, 239] on button "i" at bounding box center [709, 253] width 41 height 41
click at [516, 457] on button "button" at bounding box center [481, 483] width 104 height 59
click at [383, 254] on button "c" at bounding box center [366, 253] width 41 height 41
click at [248, 248] on button "a" at bounding box center [252, 253] width 41 height 41
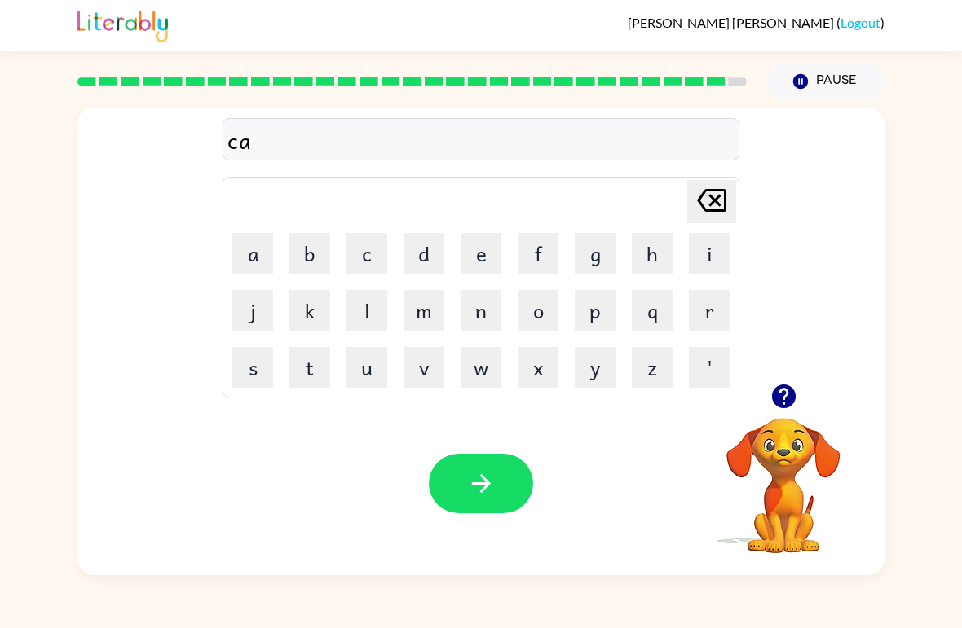
click at [319, 358] on button "t" at bounding box center [309, 367] width 41 height 41
click at [467, 485] on icon "button" at bounding box center [481, 483] width 29 height 29
